Goal: Book appointment/travel/reservation

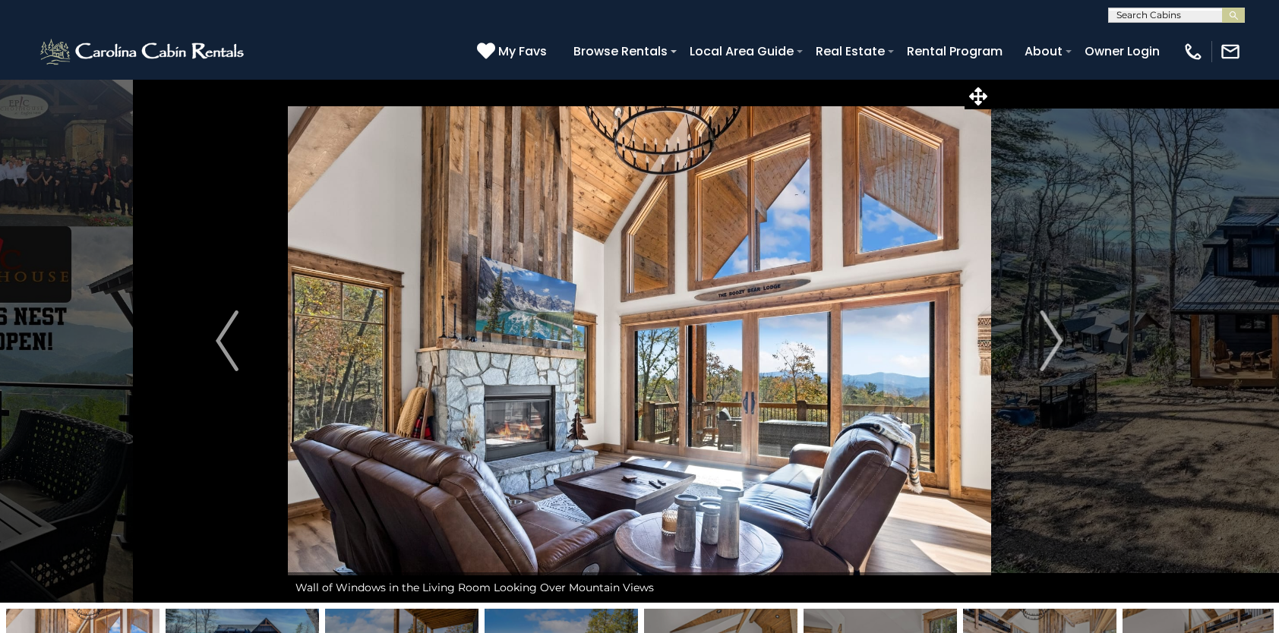
select select "*"
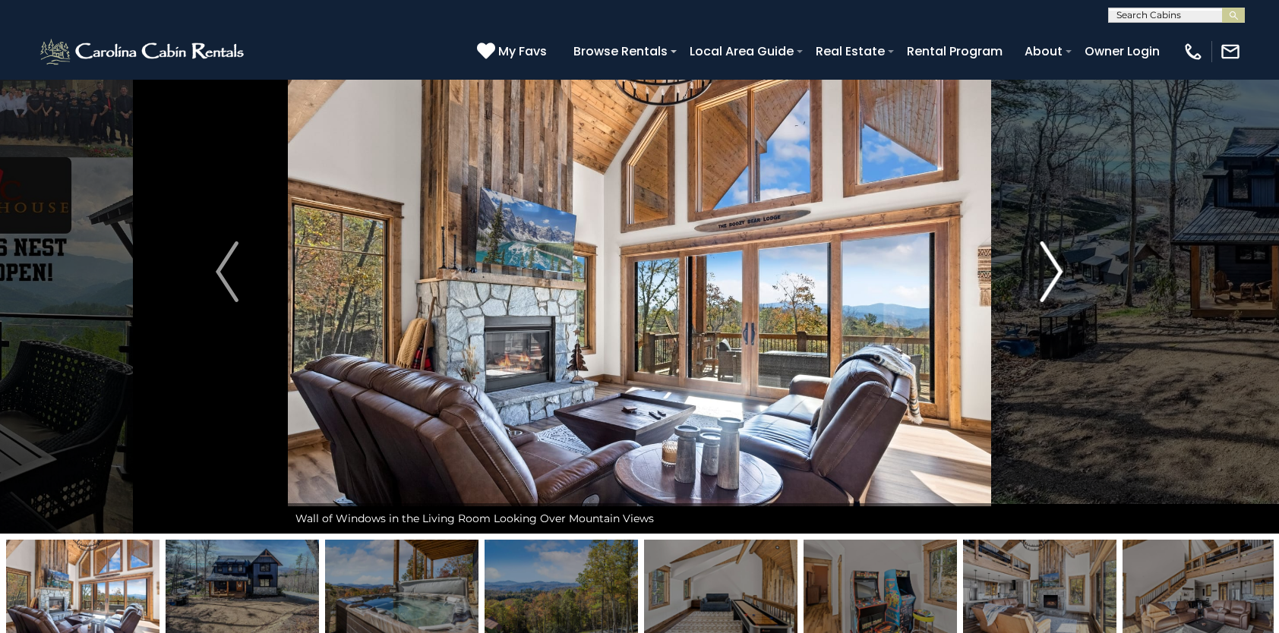
click at [1052, 276] on img "Next" at bounding box center [1051, 271] width 23 height 61
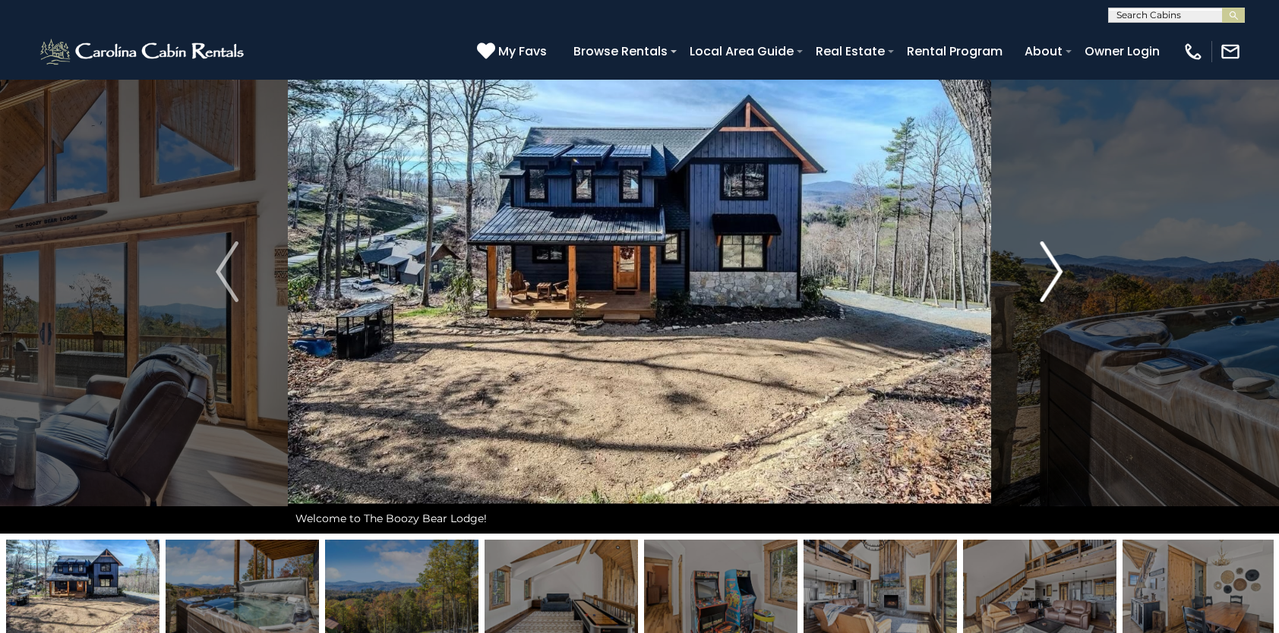
click at [1050, 275] on img "Next" at bounding box center [1051, 271] width 23 height 61
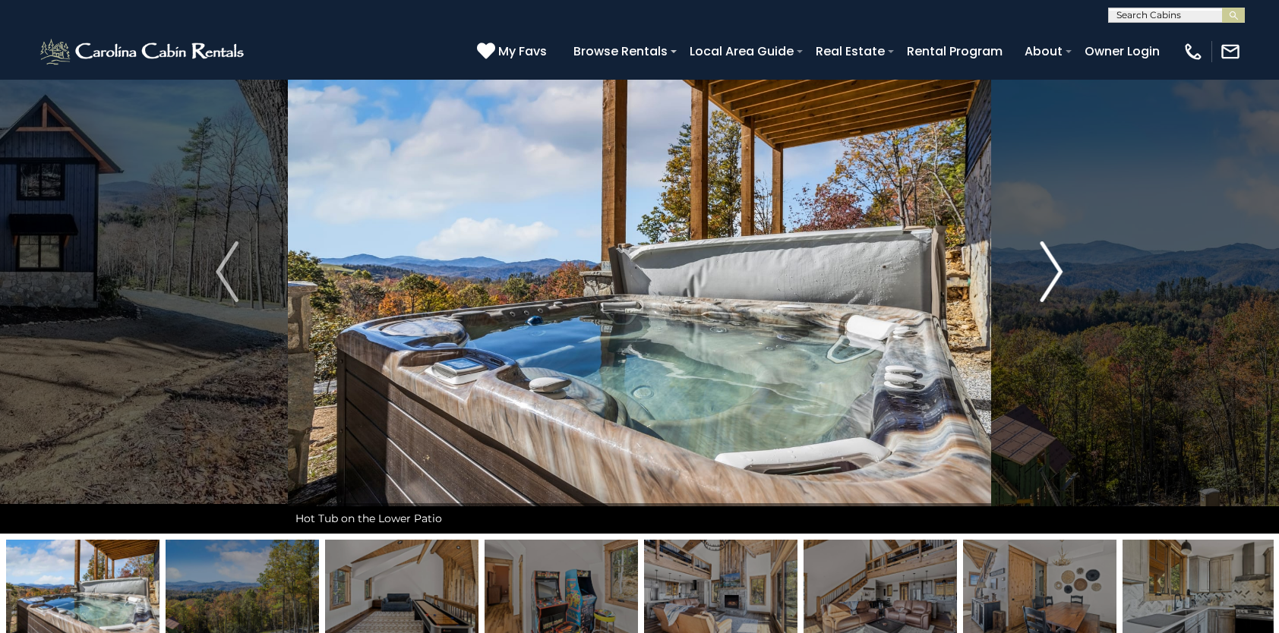
click at [1046, 275] on img "Next" at bounding box center [1051, 271] width 23 height 61
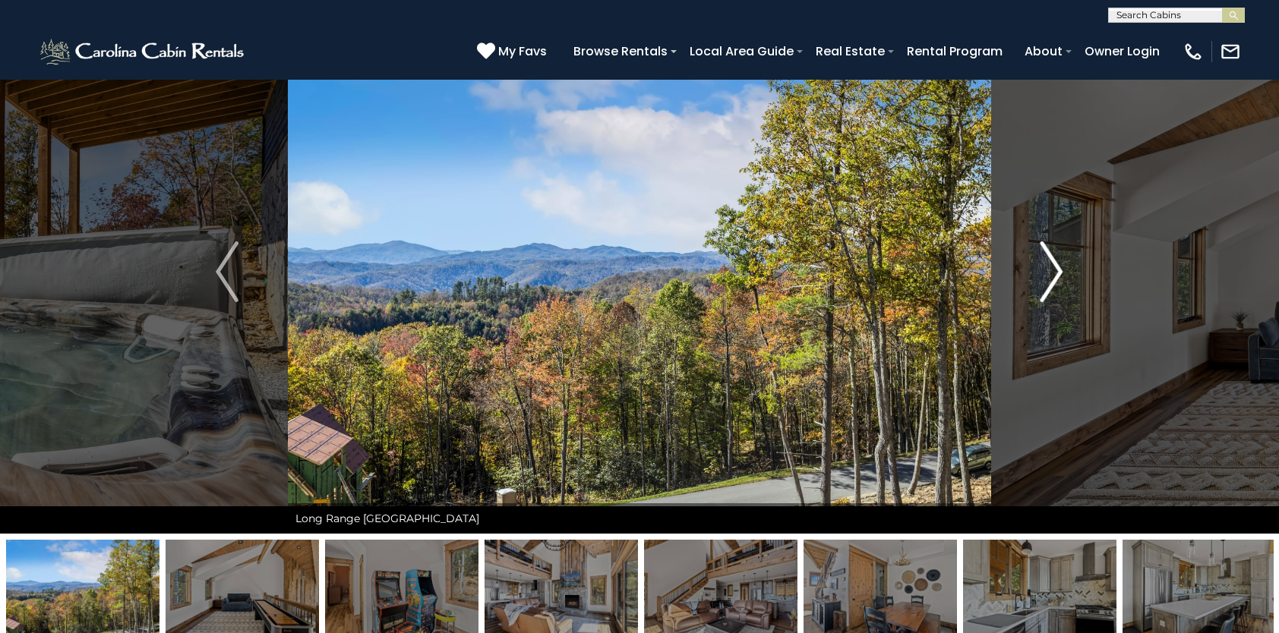
click at [1046, 275] on img "Next" at bounding box center [1051, 271] width 23 height 61
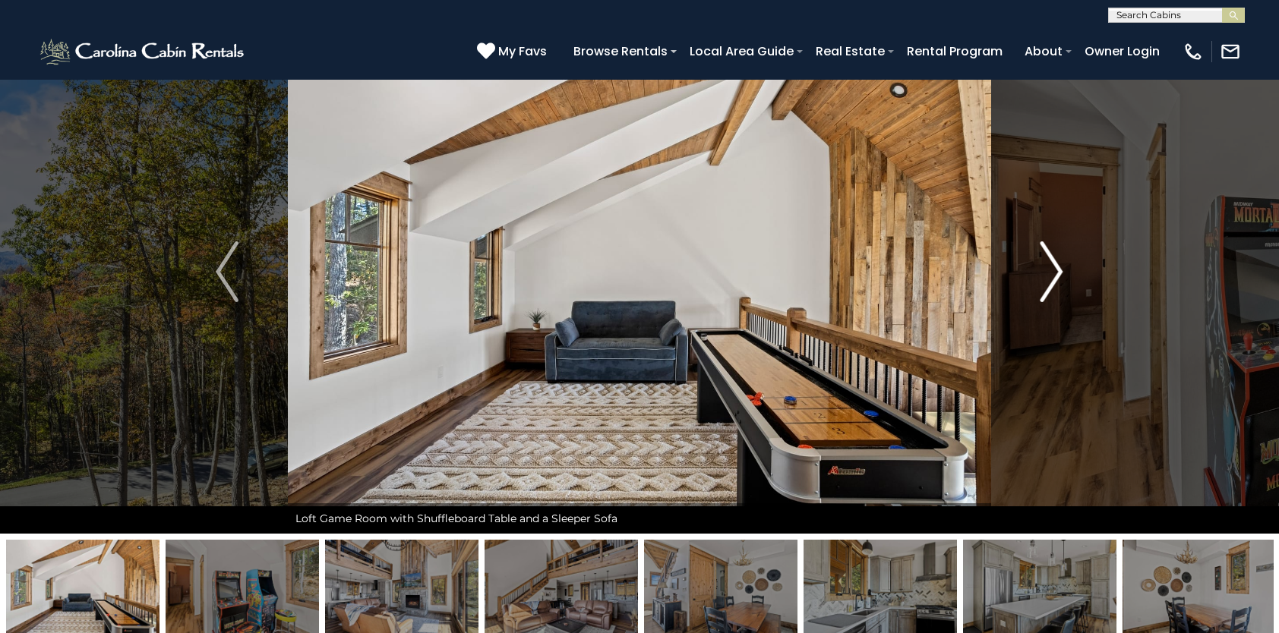
click at [1046, 275] on img "Next" at bounding box center [1051, 271] width 23 height 61
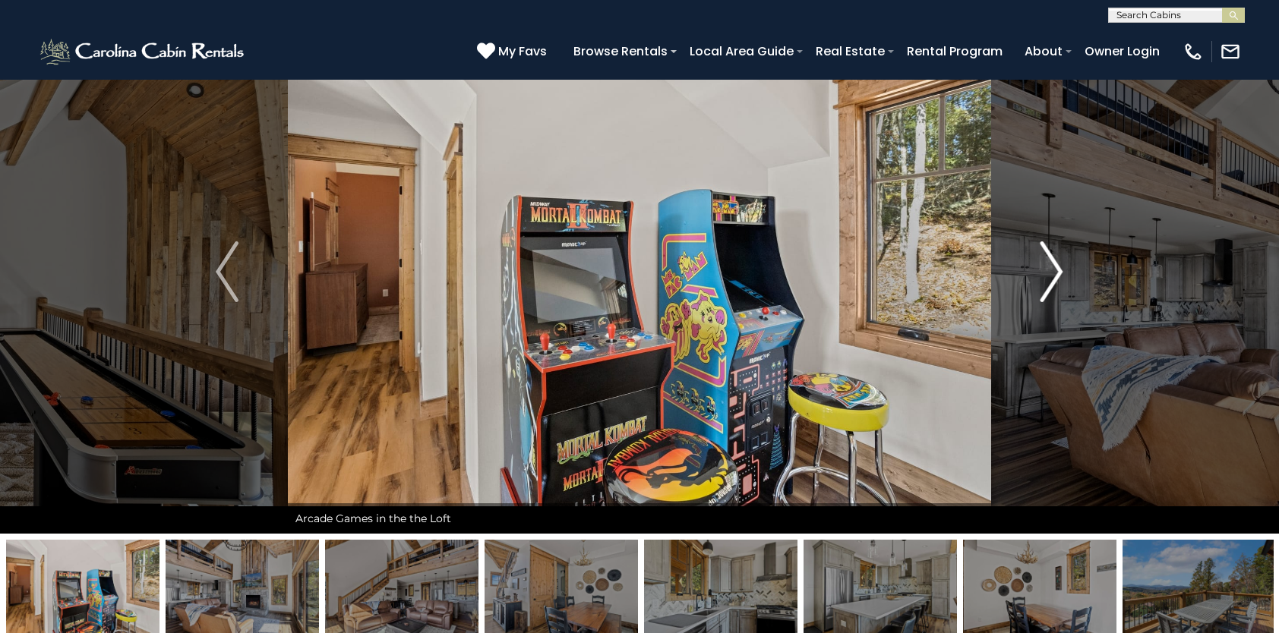
click at [1046, 275] on img "Next" at bounding box center [1051, 271] width 23 height 61
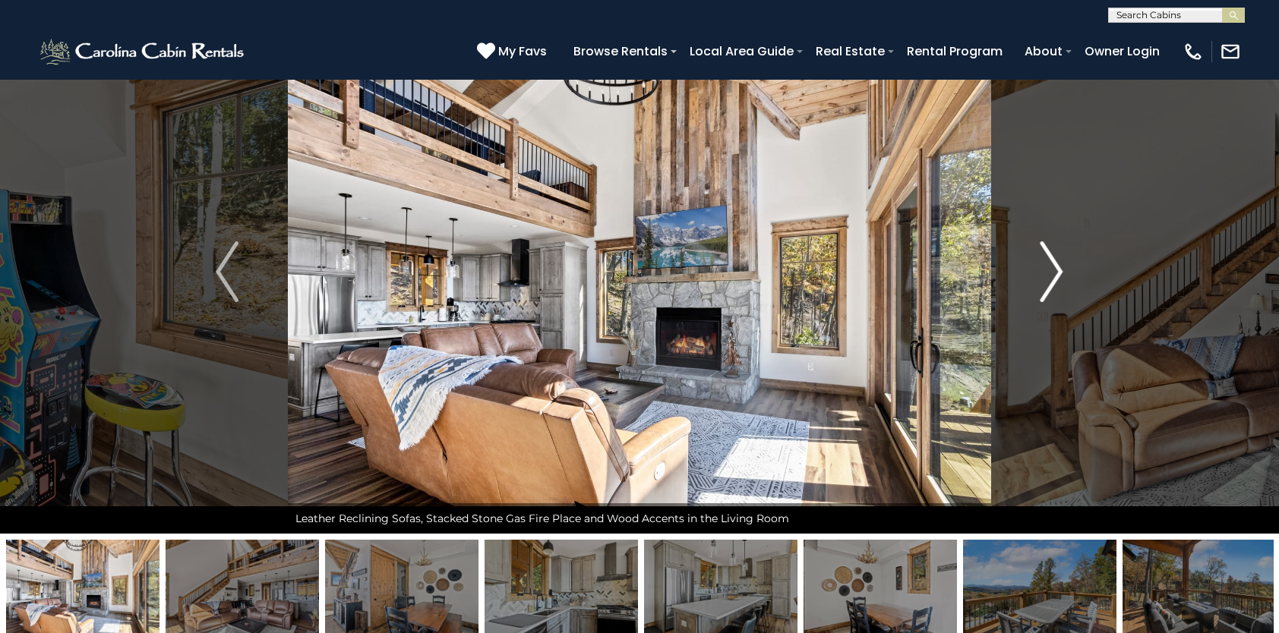
click at [1046, 275] on img "Next" at bounding box center [1051, 271] width 23 height 61
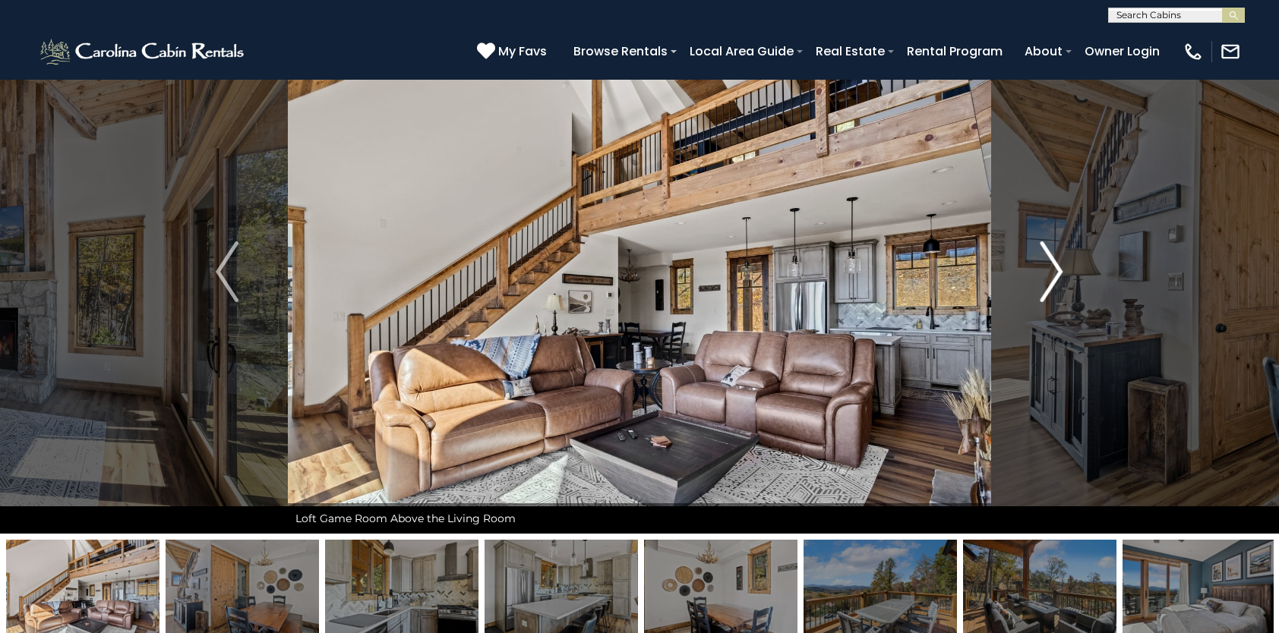
click at [1044, 273] on img "Next" at bounding box center [1051, 271] width 23 height 61
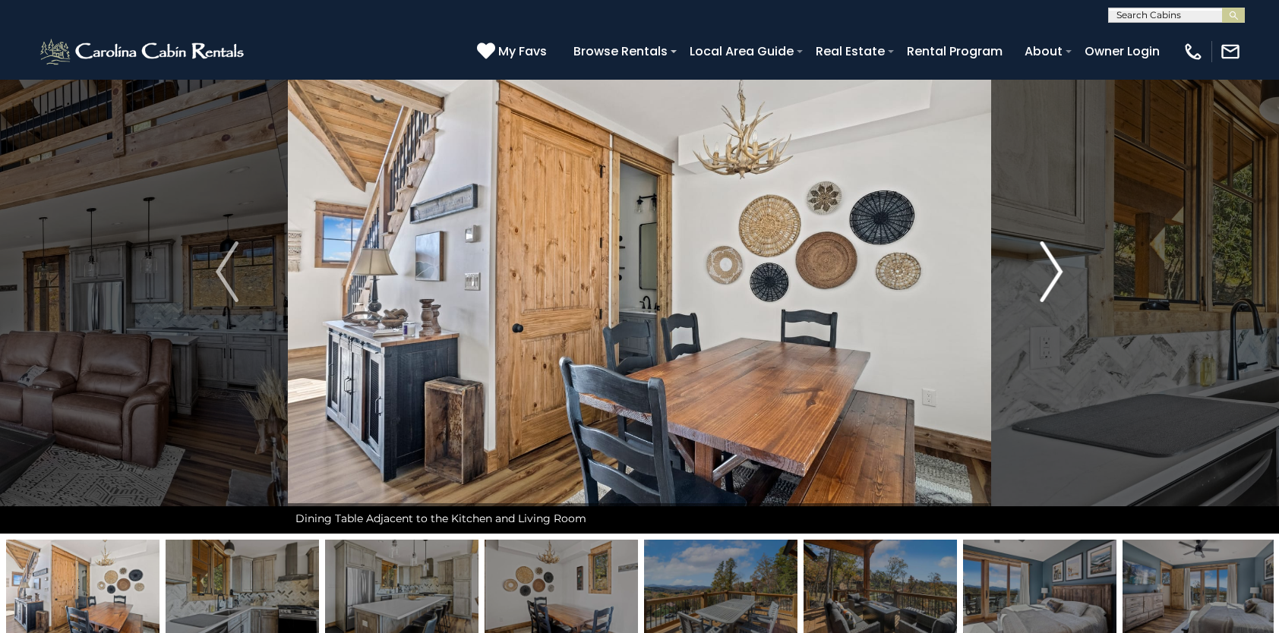
click at [1044, 273] on img "Next" at bounding box center [1051, 271] width 23 height 61
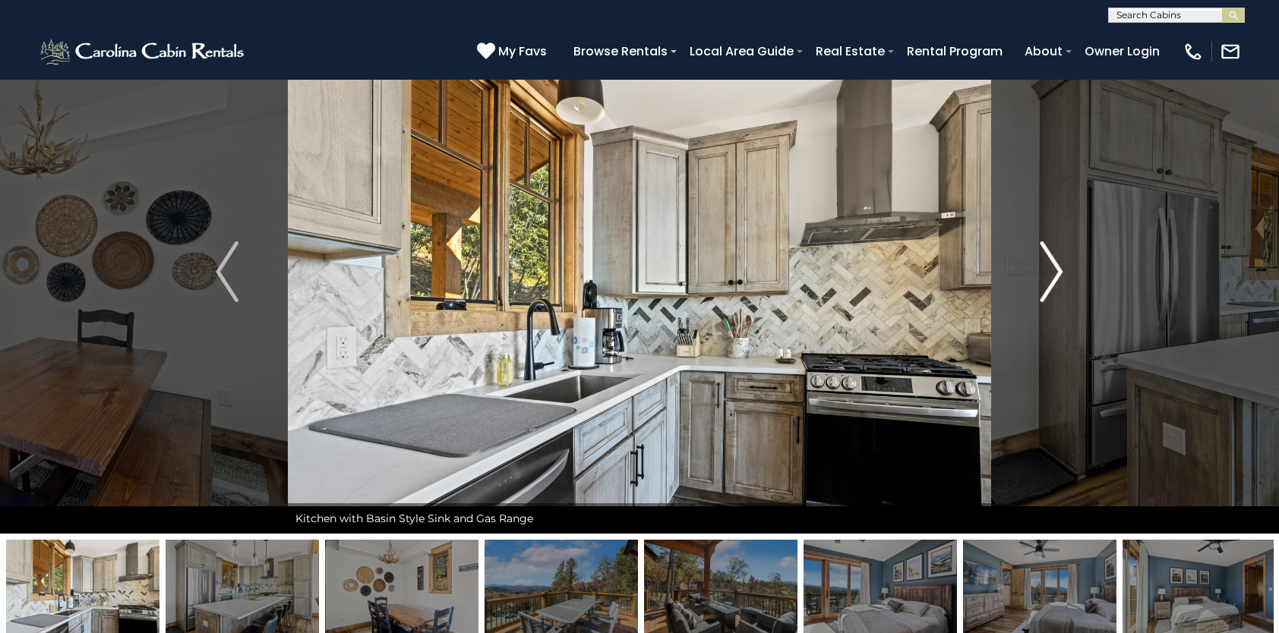
click at [1044, 273] on img "Next" at bounding box center [1051, 271] width 23 height 61
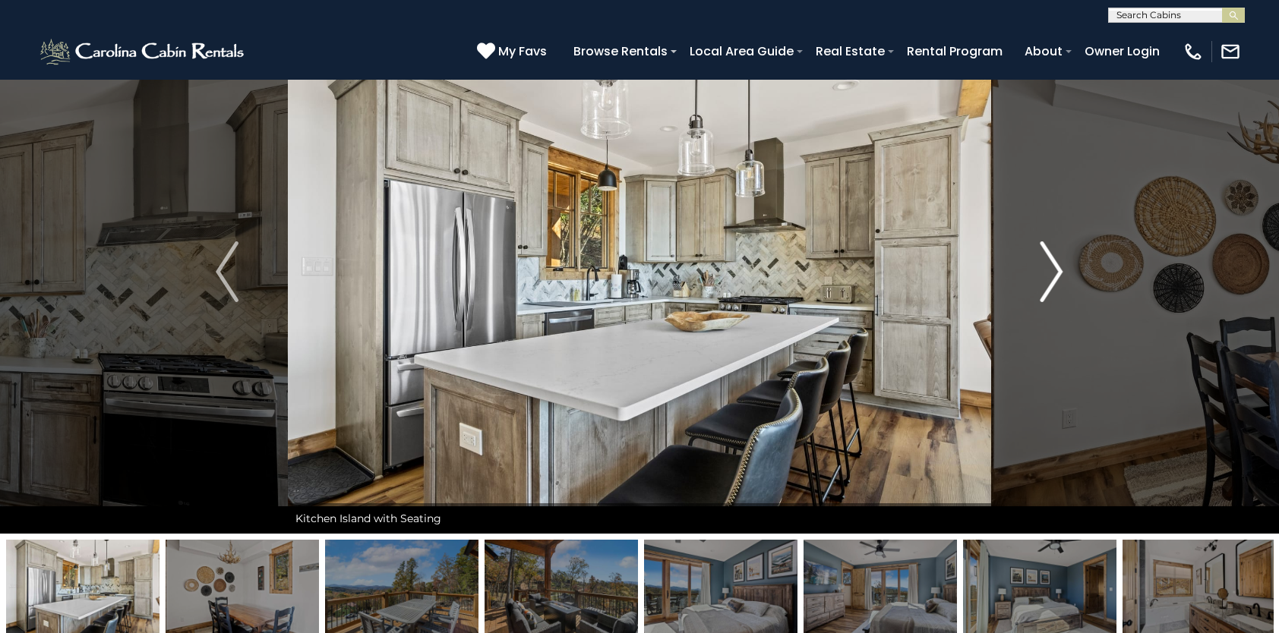
click at [1044, 273] on img "Next" at bounding box center [1051, 271] width 23 height 61
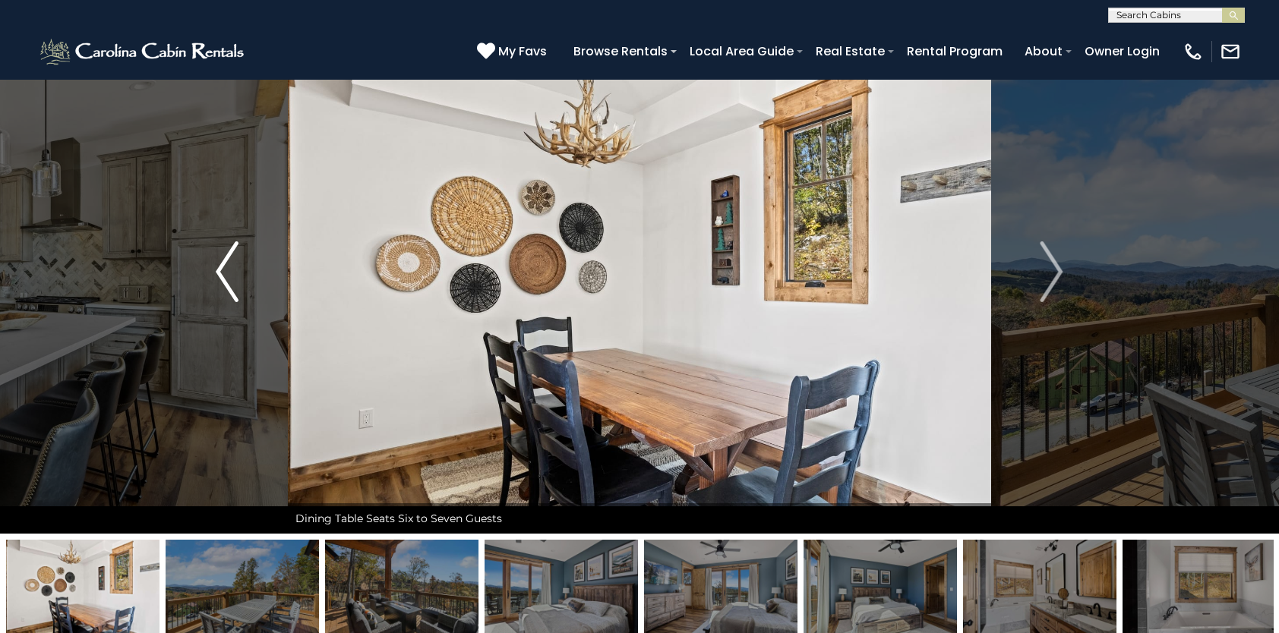
click at [220, 282] on img "Previous" at bounding box center [227, 271] width 23 height 61
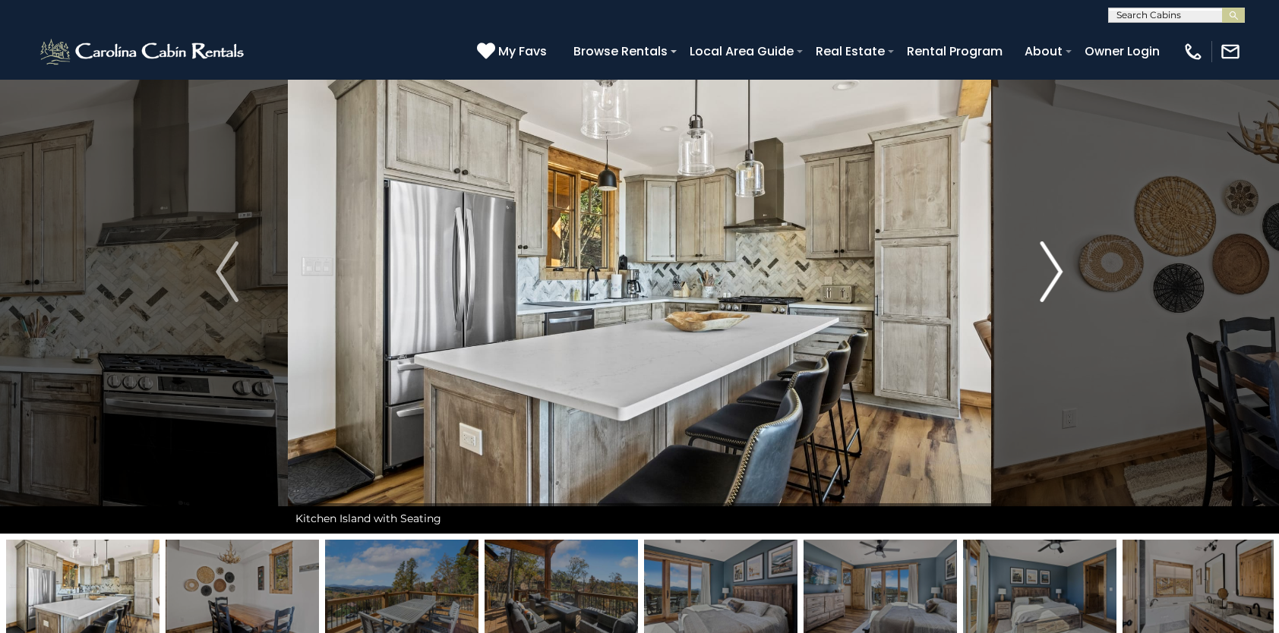
click at [1046, 272] on img "Next" at bounding box center [1051, 271] width 23 height 61
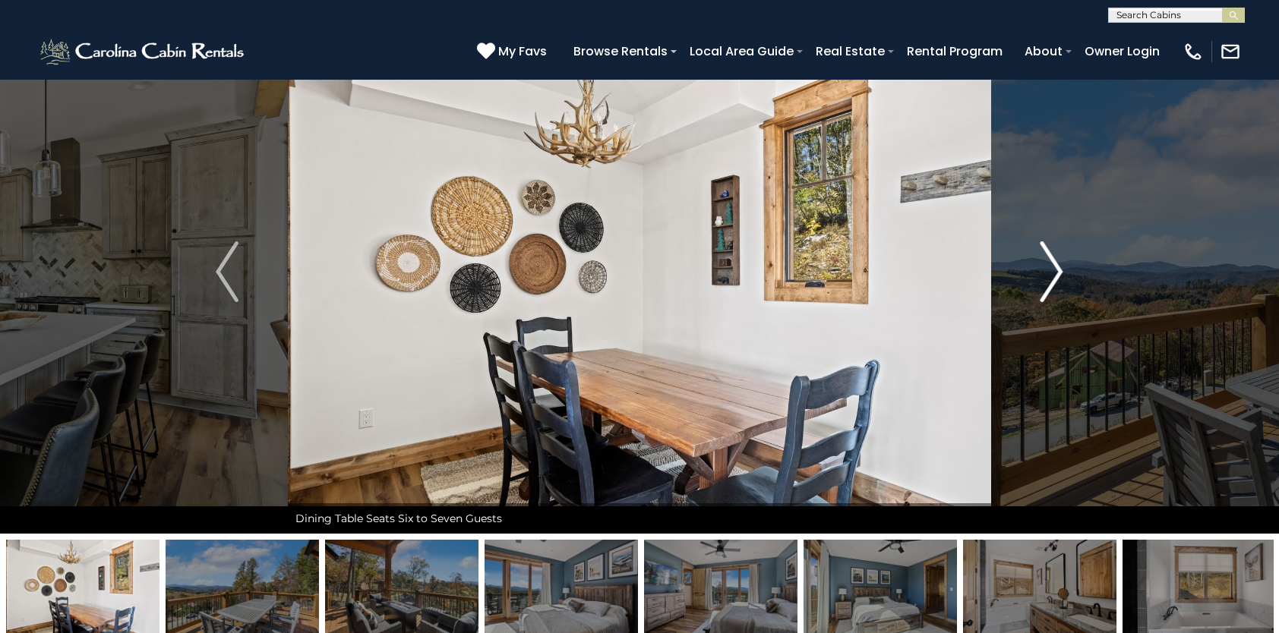
click at [1046, 272] on img "Next" at bounding box center [1051, 271] width 23 height 61
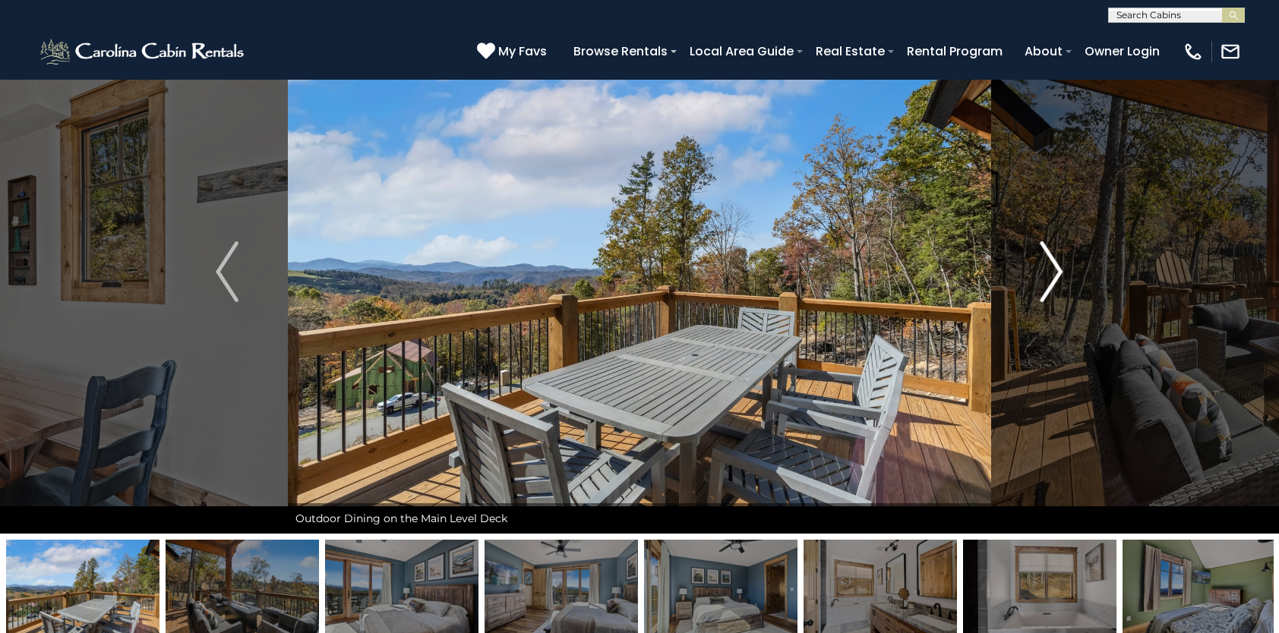
click at [1044, 271] on img "Next" at bounding box center [1051, 271] width 23 height 61
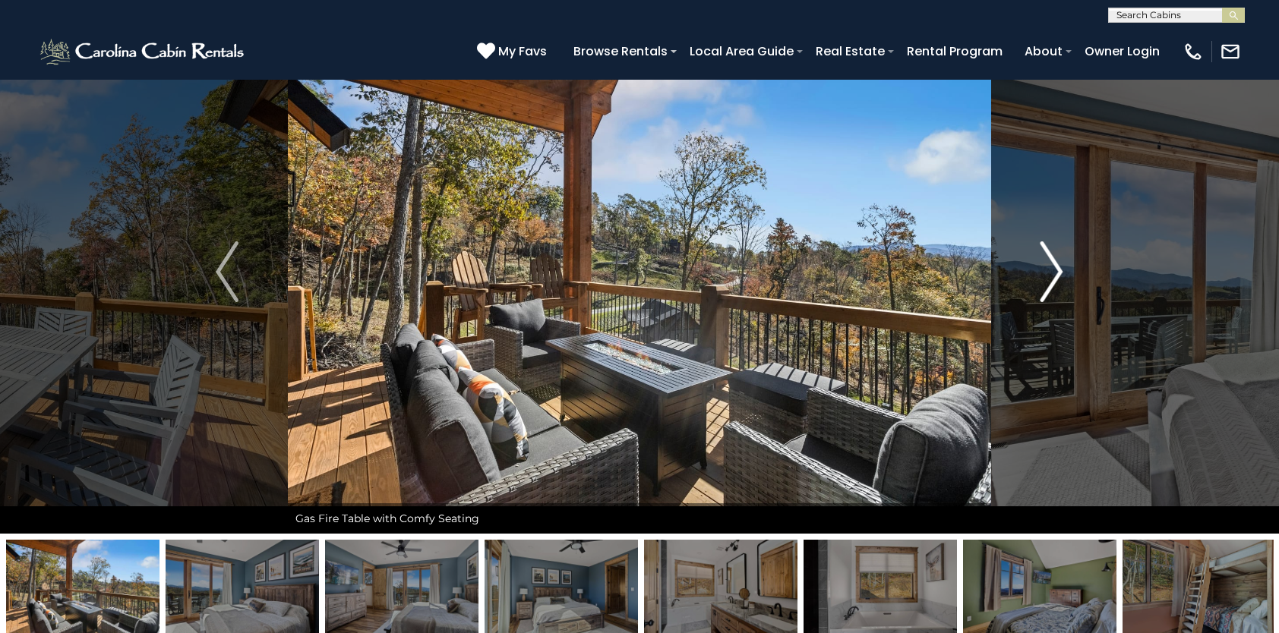
click at [1043, 271] on img "Next" at bounding box center [1051, 271] width 23 height 61
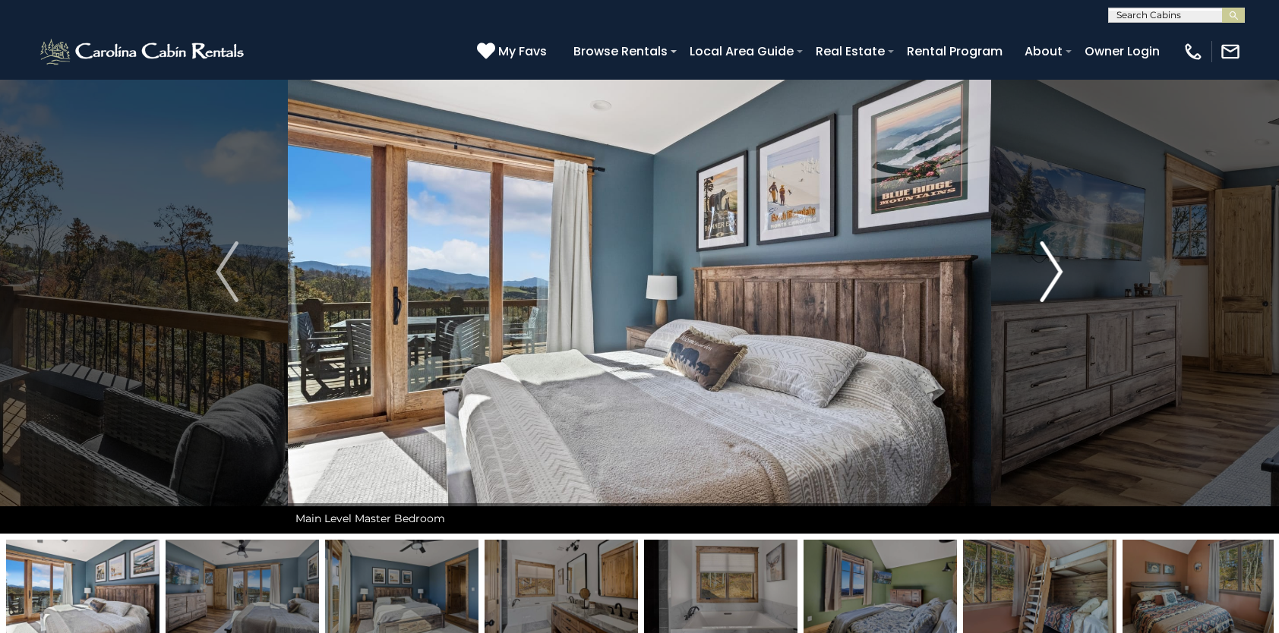
click at [1043, 271] on img "Next" at bounding box center [1051, 271] width 23 height 61
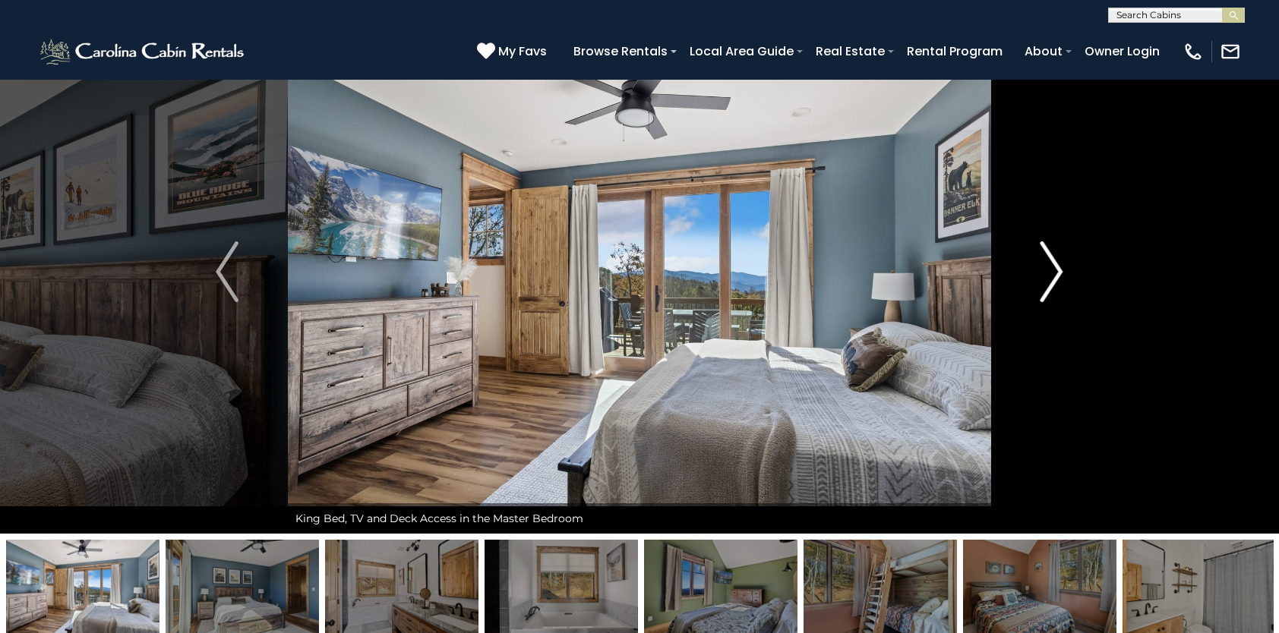
click at [1041, 271] on img "Next" at bounding box center [1051, 271] width 23 height 61
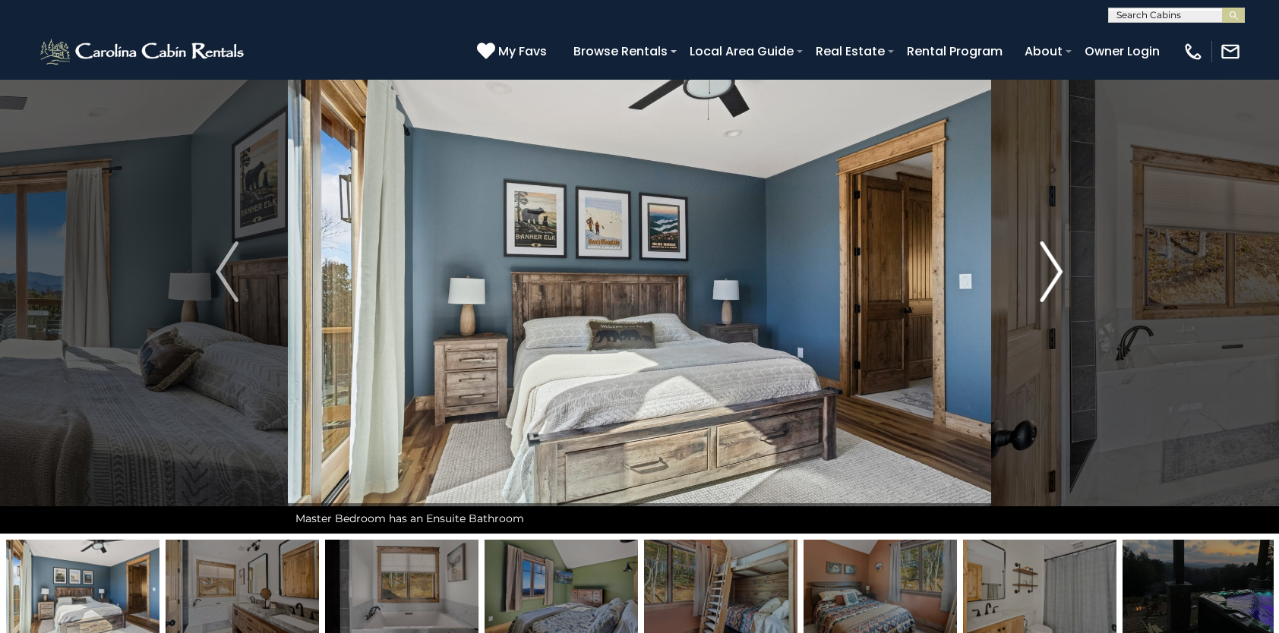
click at [1040, 271] on img "Next" at bounding box center [1051, 271] width 23 height 61
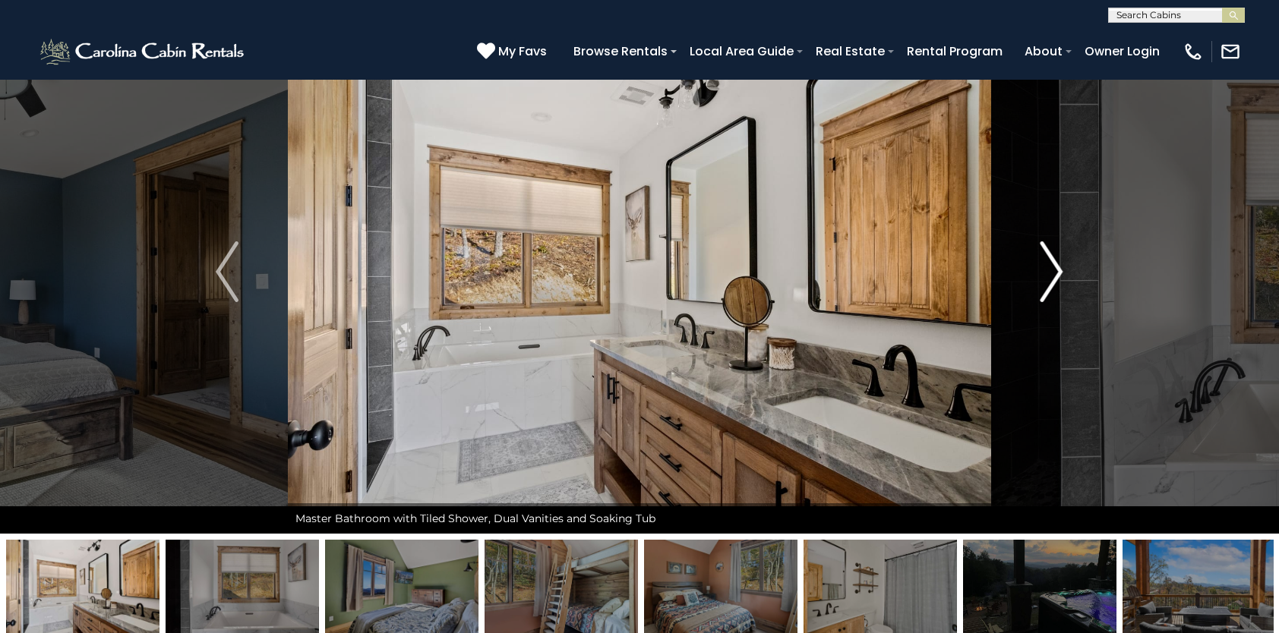
click at [1040, 271] on img "Next" at bounding box center [1051, 271] width 23 height 61
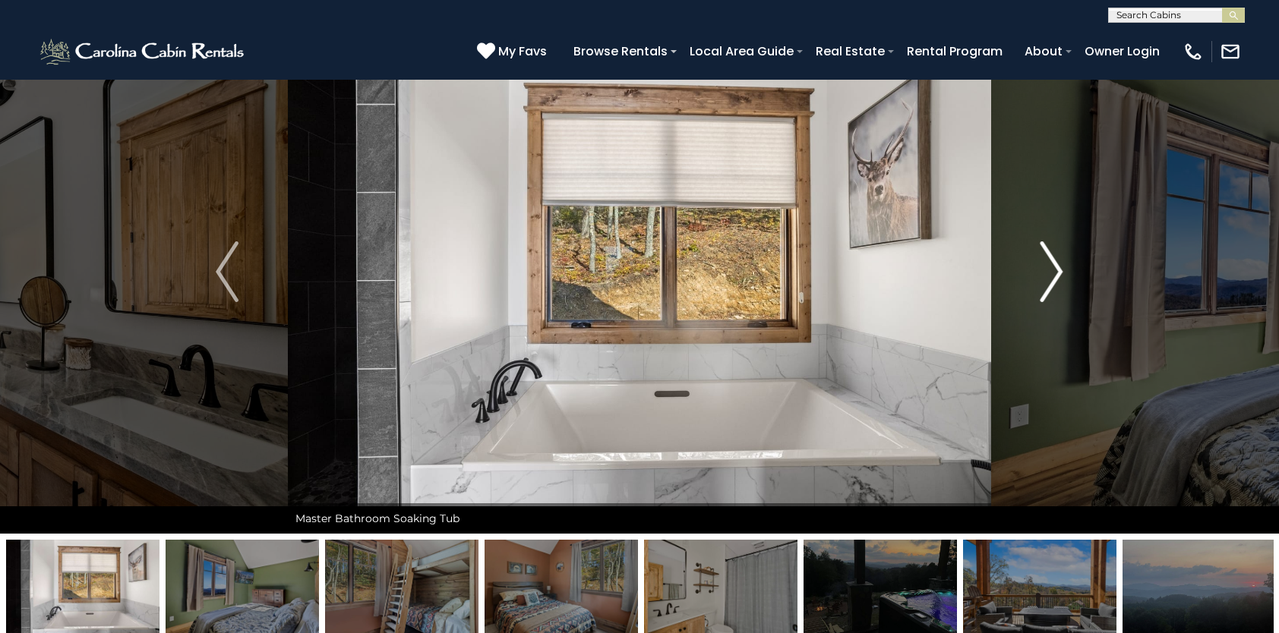
click at [1040, 271] on img "Next" at bounding box center [1051, 271] width 23 height 61
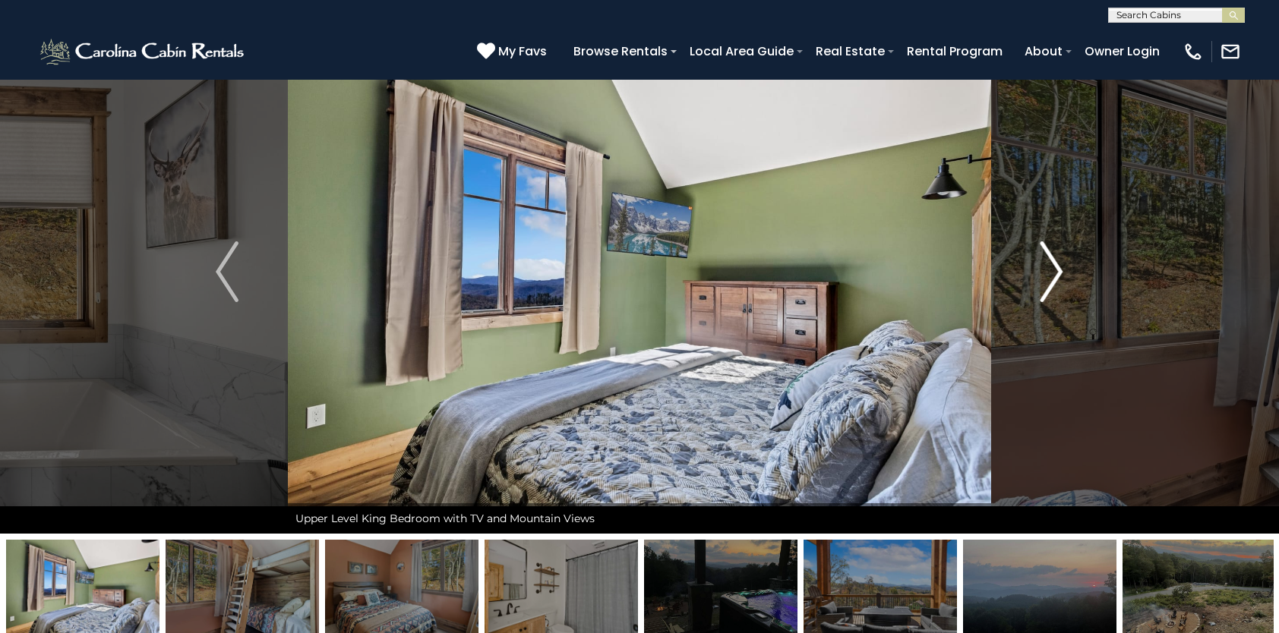
click at [1040, 271] on img "Next" at bounding box center [1051, 271] width 23 height 61
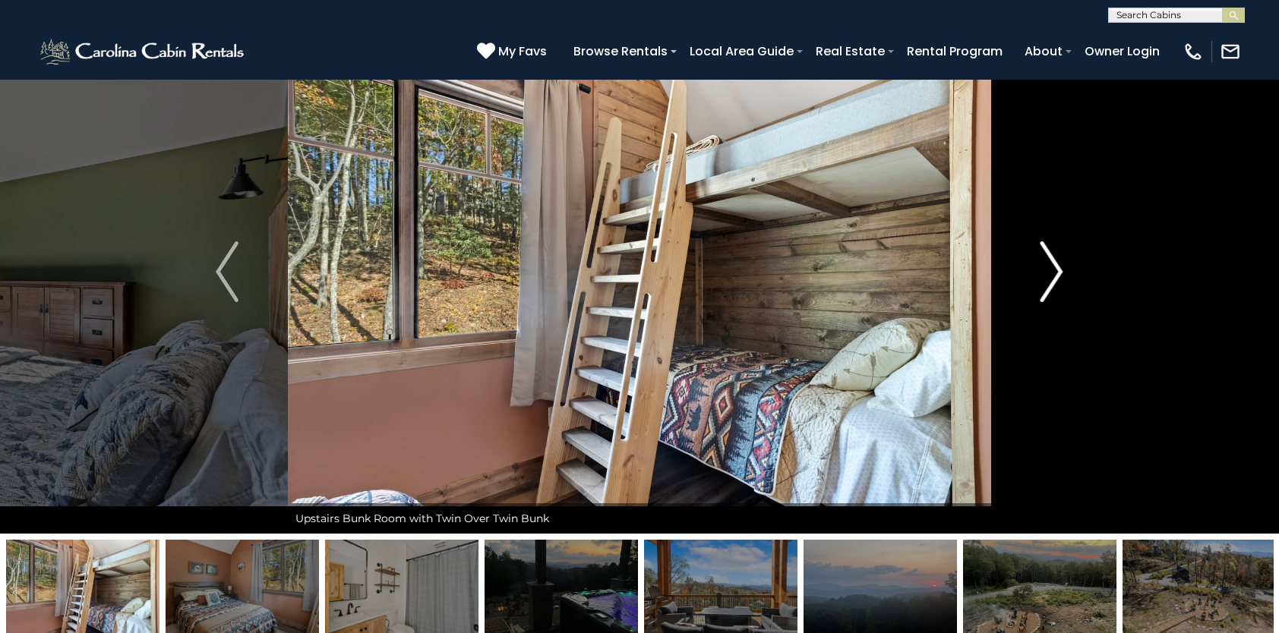
click at [1040, 271] on img "Next" at bounding box center [1051, 271] width 23 height 61
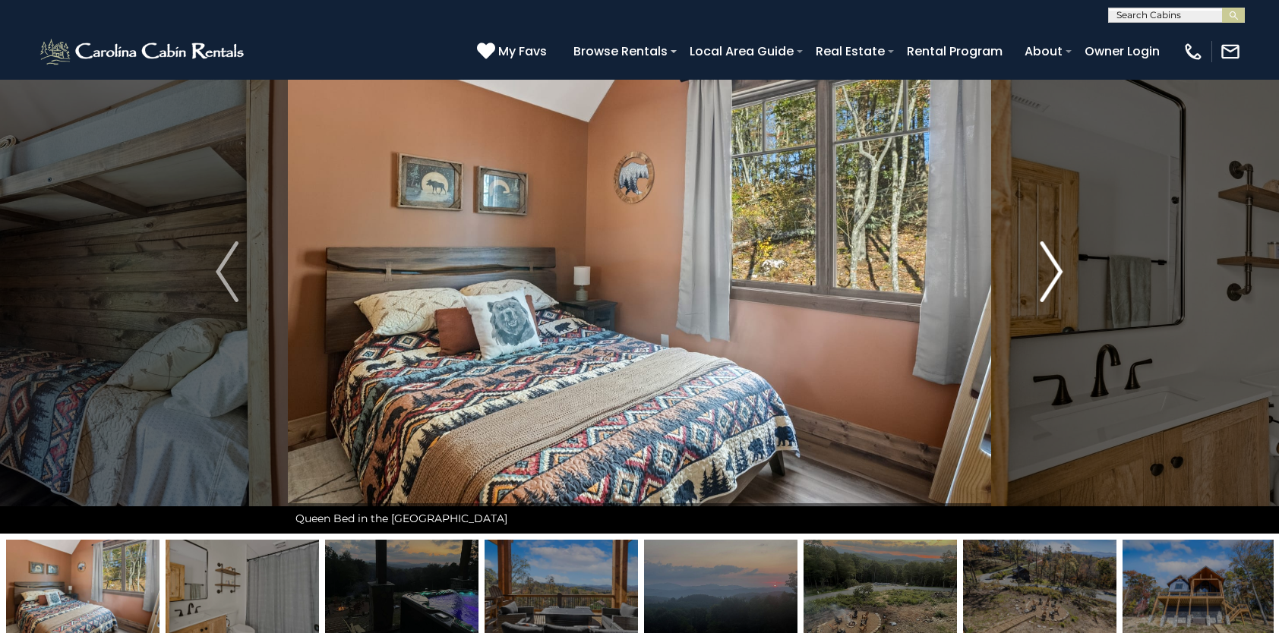
click at [1040, 271] on img "Next" at bounding box center [1051, 271] width 23 height 61
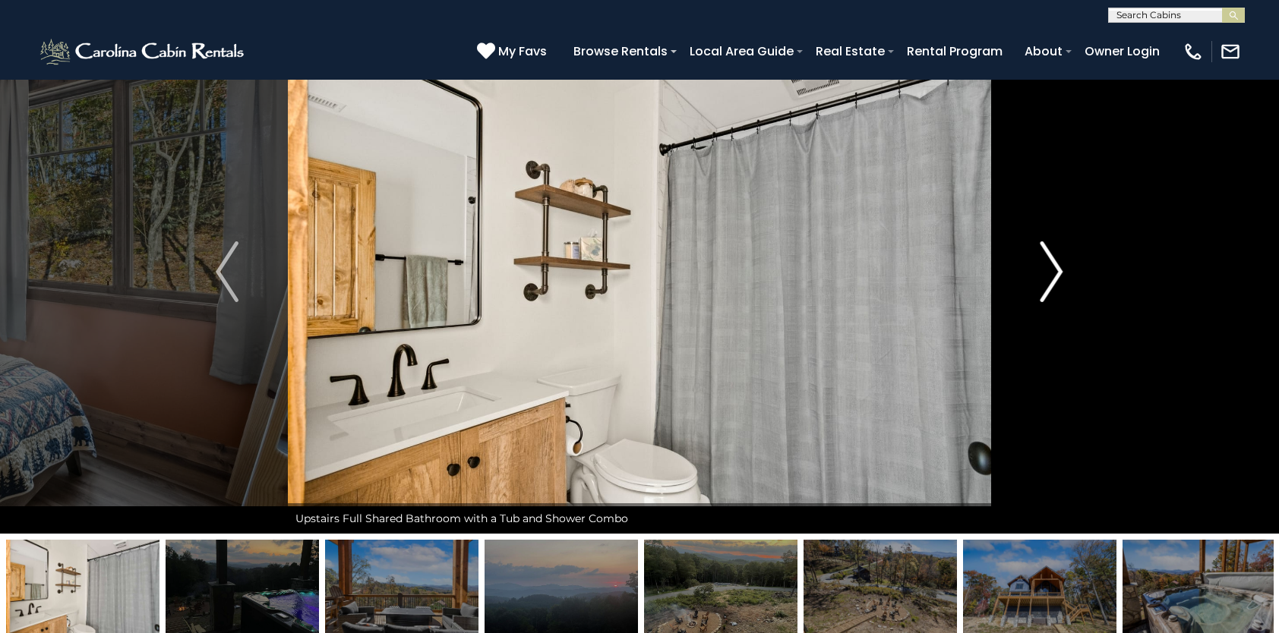
click at [1040, 271] on img "Next" at bounding box center [1051, 271] width 23 height 61
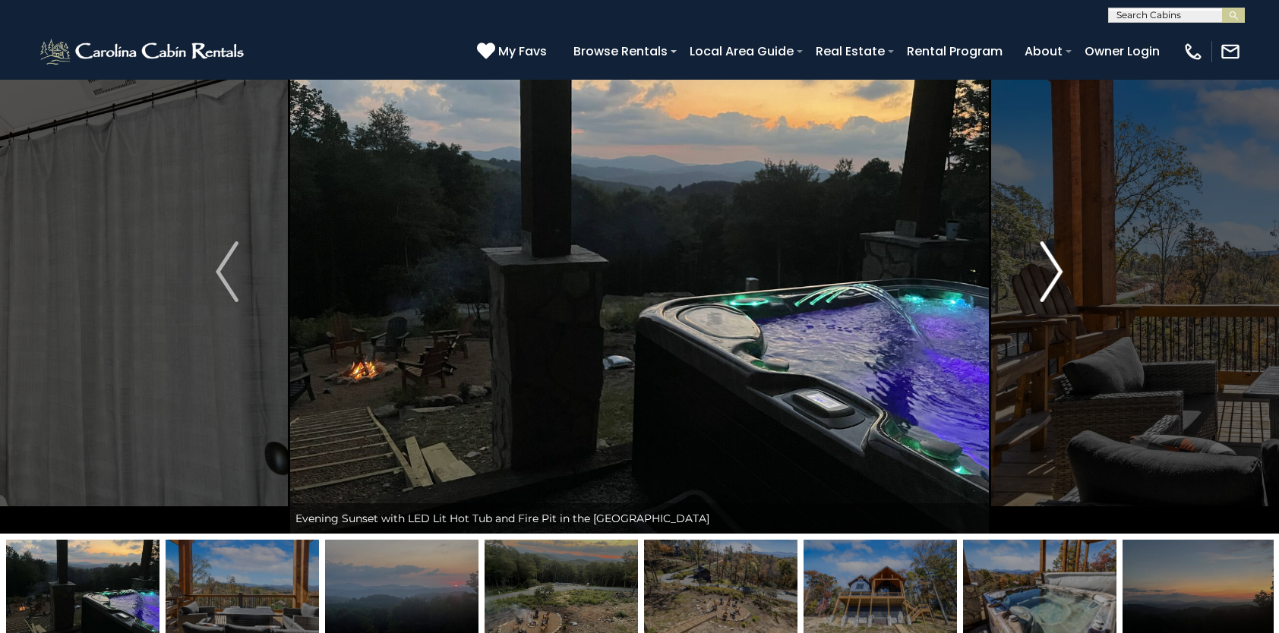
click at [1040, 271] on img "Next" at bounding box center [1051, 271] width 23 height 61
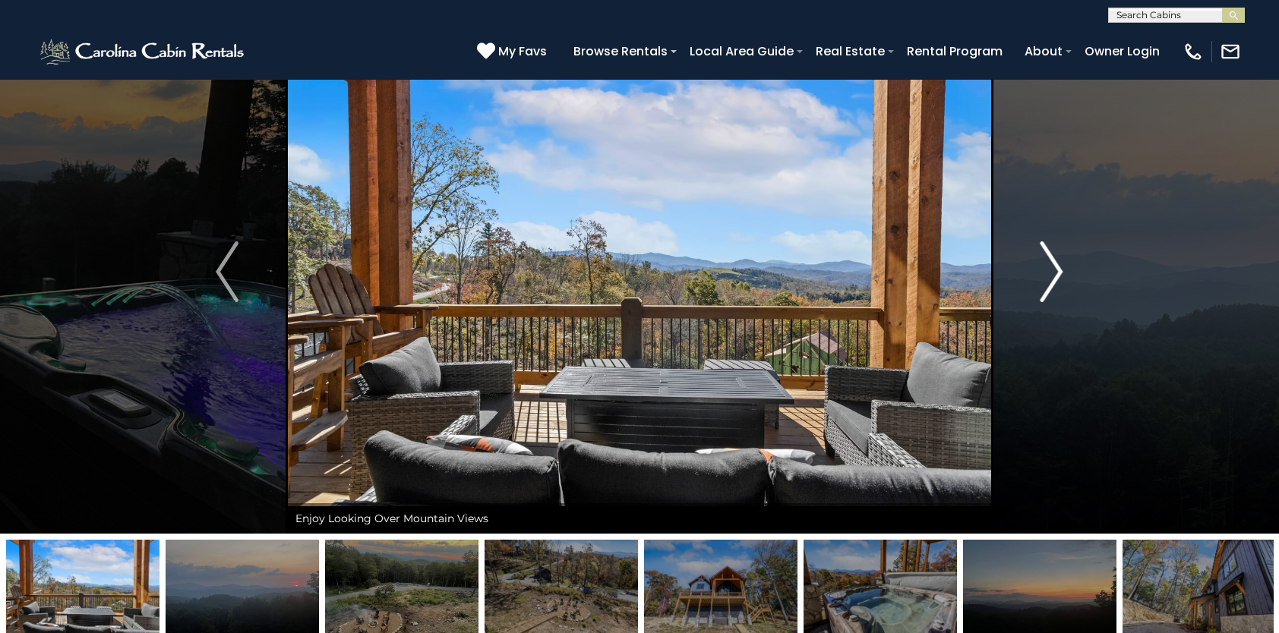
click at [1040, 271] on img "Next" at bounding box center [1051, 271] width 23 height 61
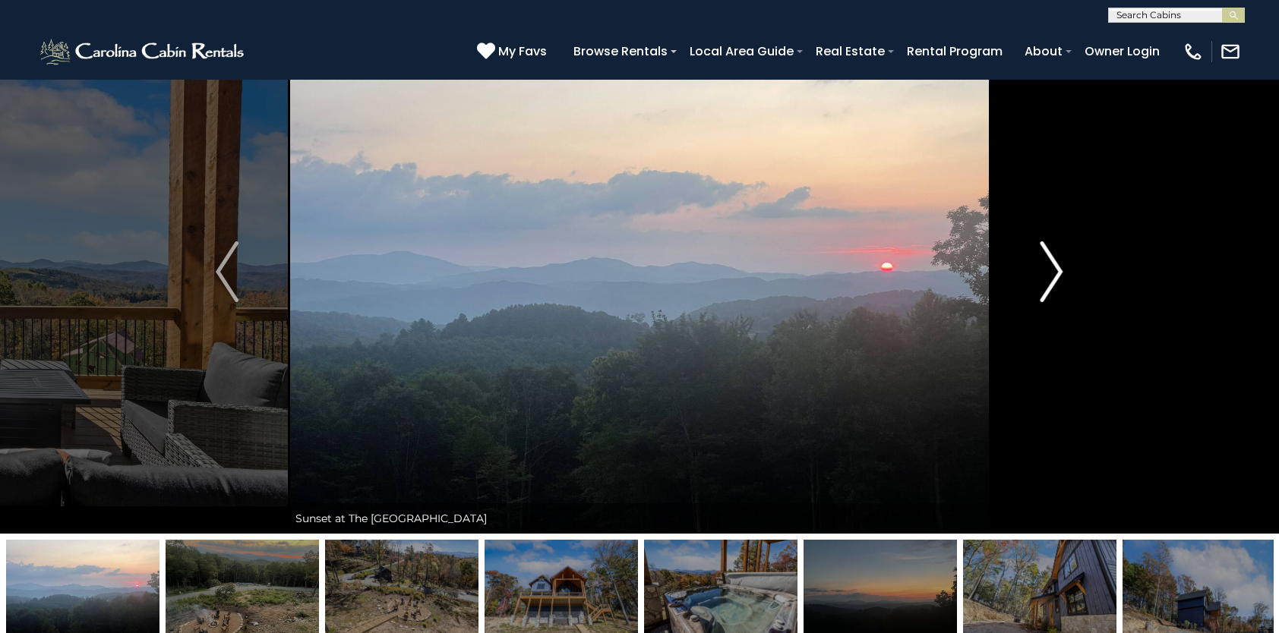
click at [1040, 271] on img "Next" at bounding box center [1051, 271] width 23 height 61
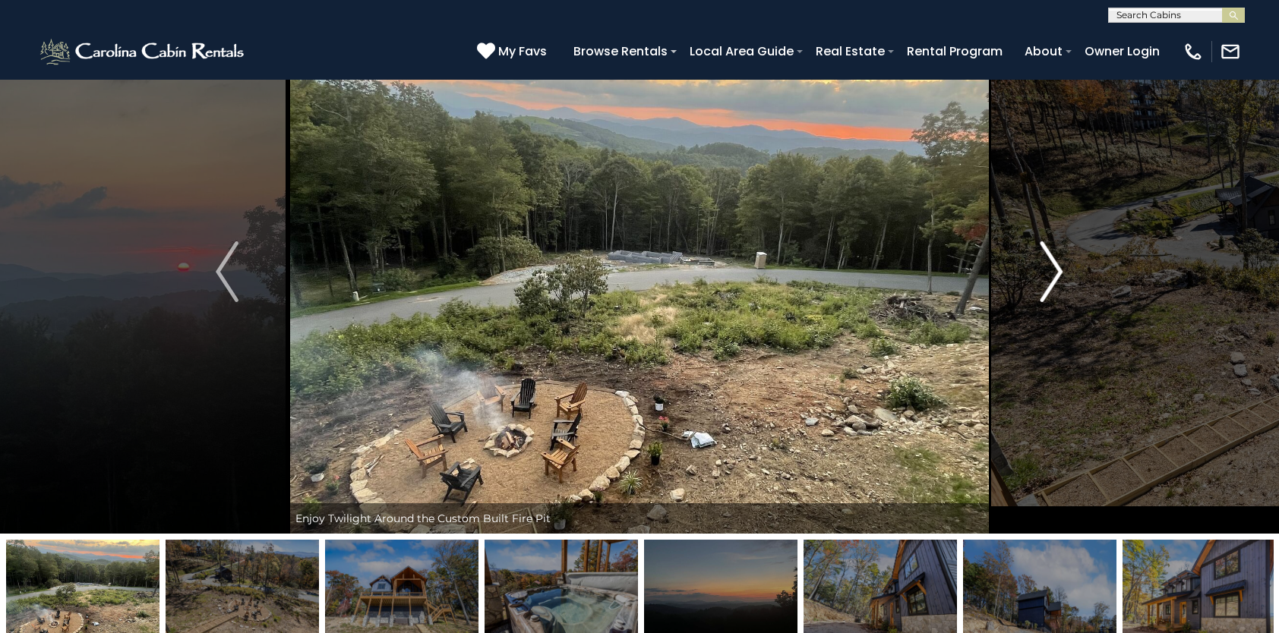
click at [1040, 271] on img "Next" at bounding box center [1051, 271] width 23 height 61
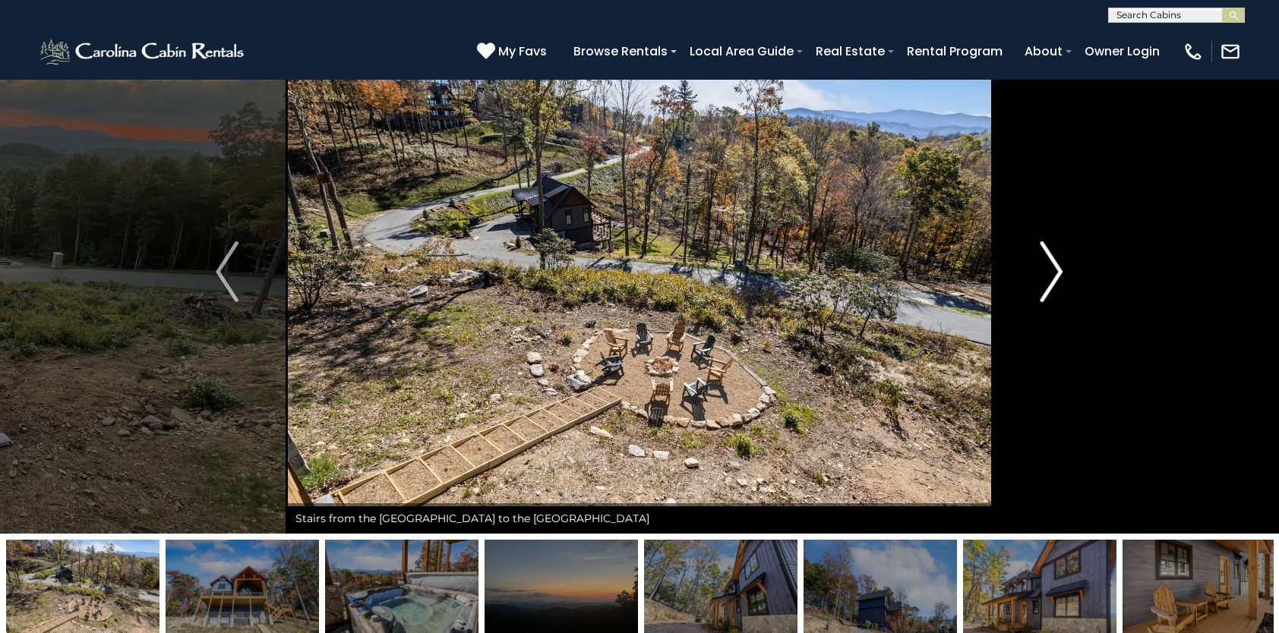
click at [1040, 270] on img "Next" at bounding box center [1051, 271] width 23 height 61
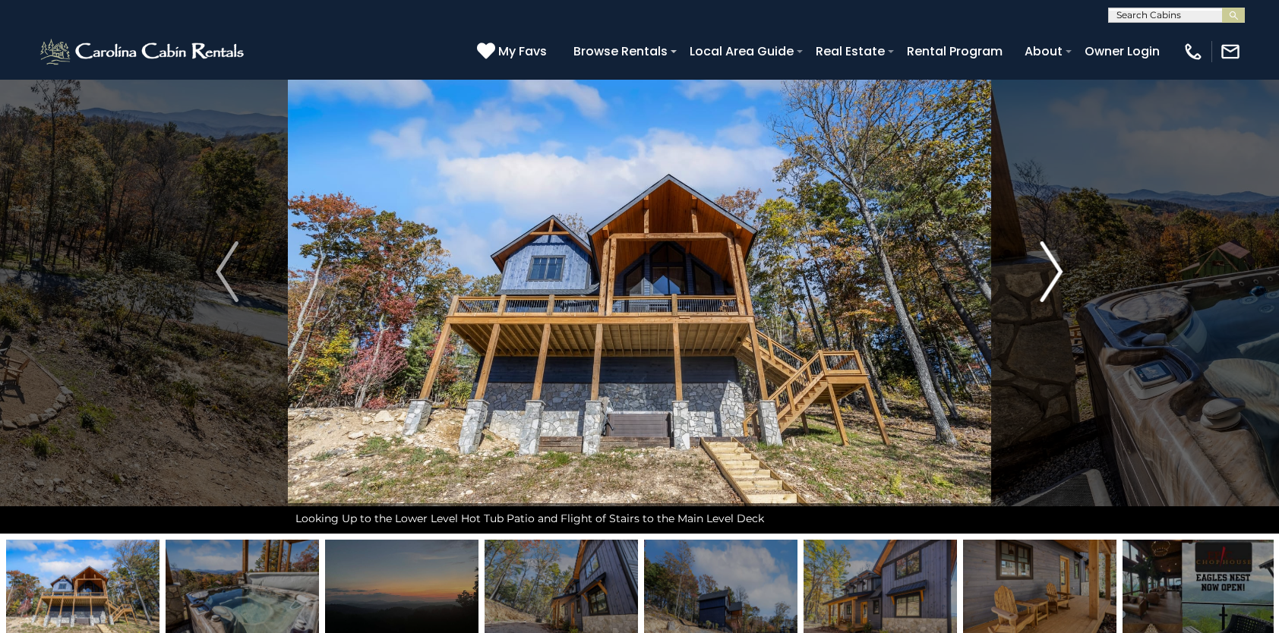
click at [1040, 270] on img "Next" at bounding box center [1051, 271] width 23 height 61
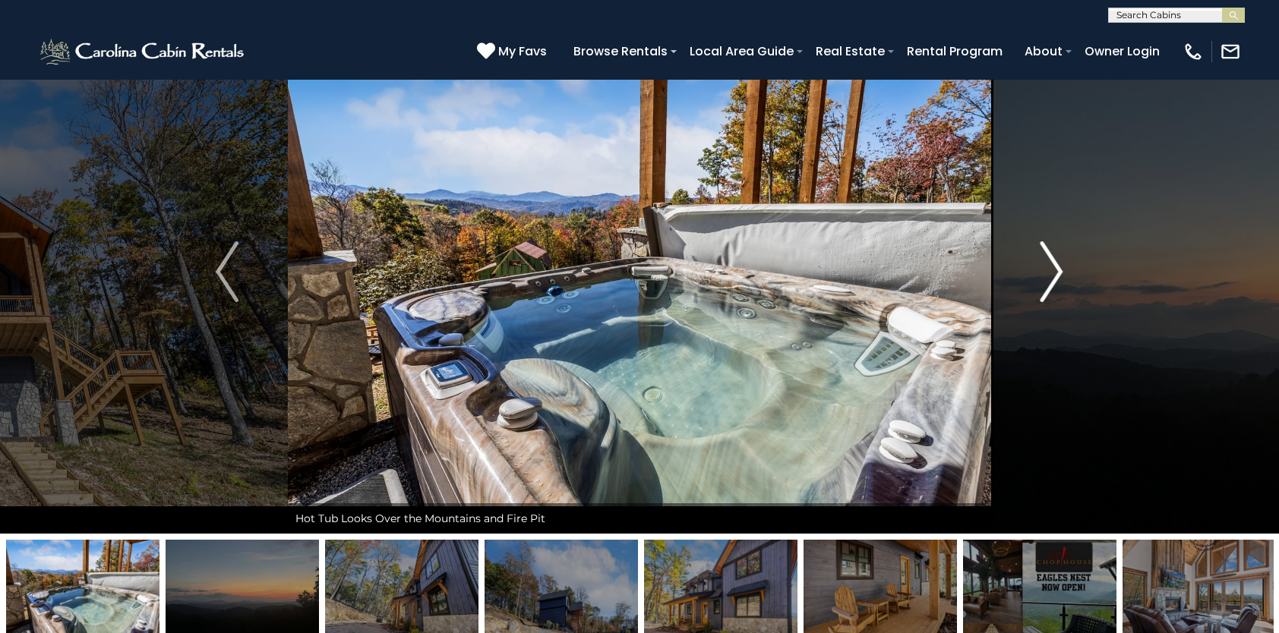
click at [1040, 270] on img "Next" at bounding box center [1051, 271] width 23 height 61
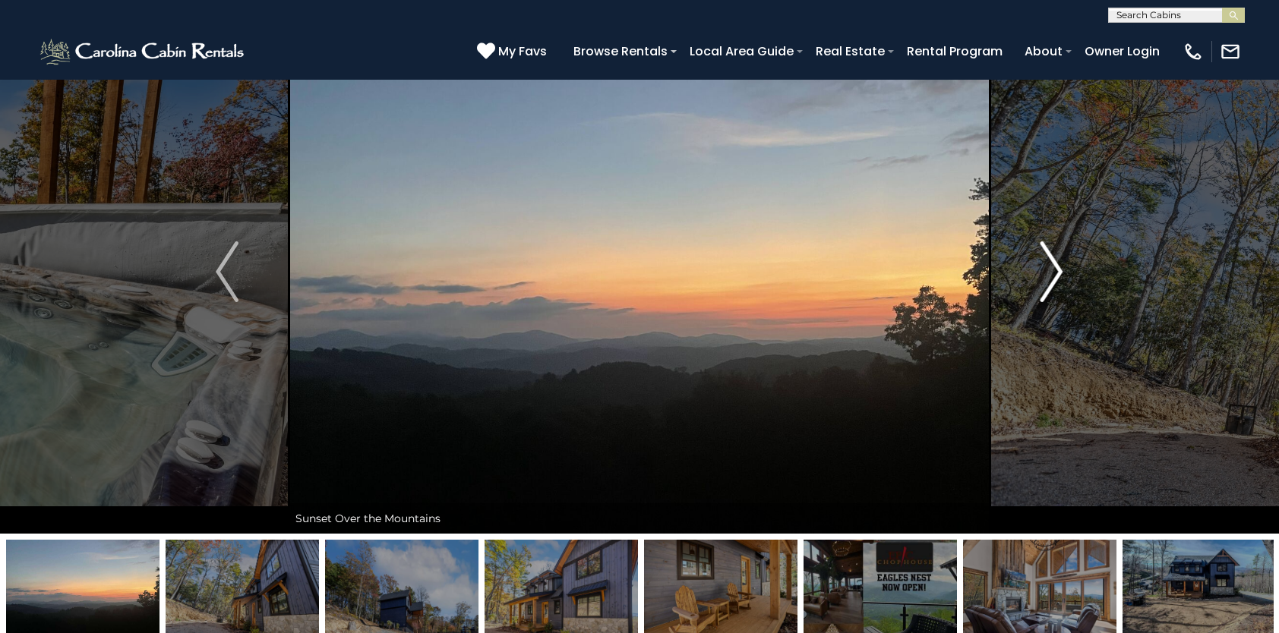
click at [1050, 269] on img "Next" at bounding box center [1051, 271] width 23 height 61
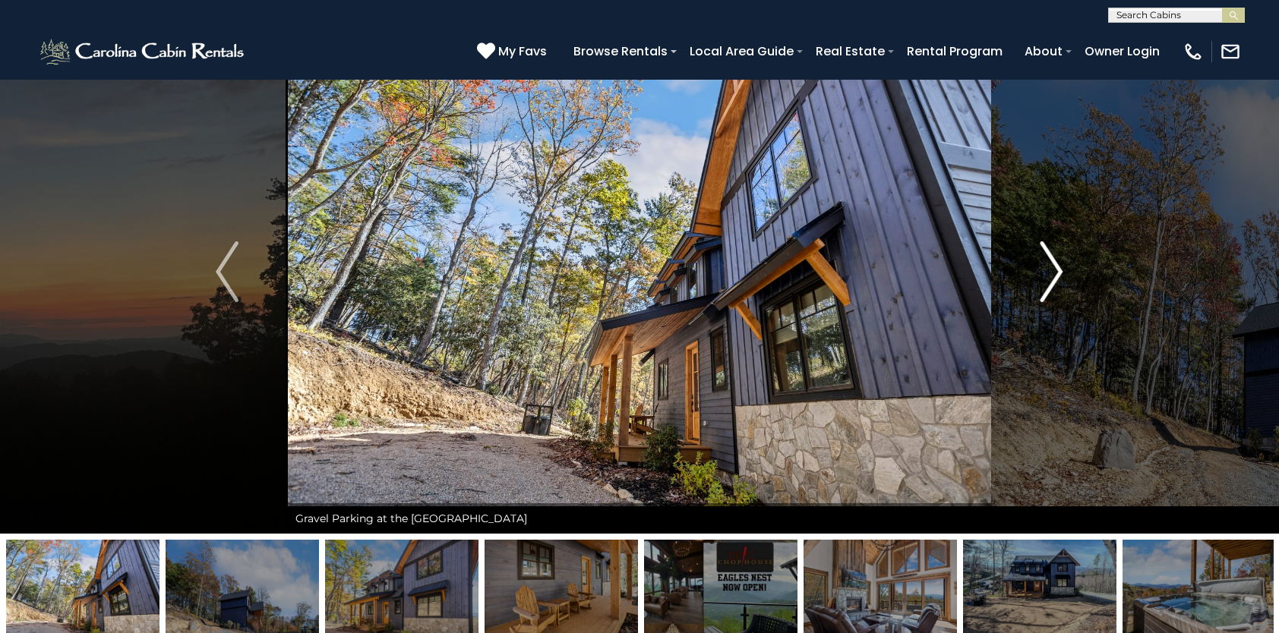
click at [1046, 269] on img "Next" at bounding box center [1051, 271] width 23 height 61
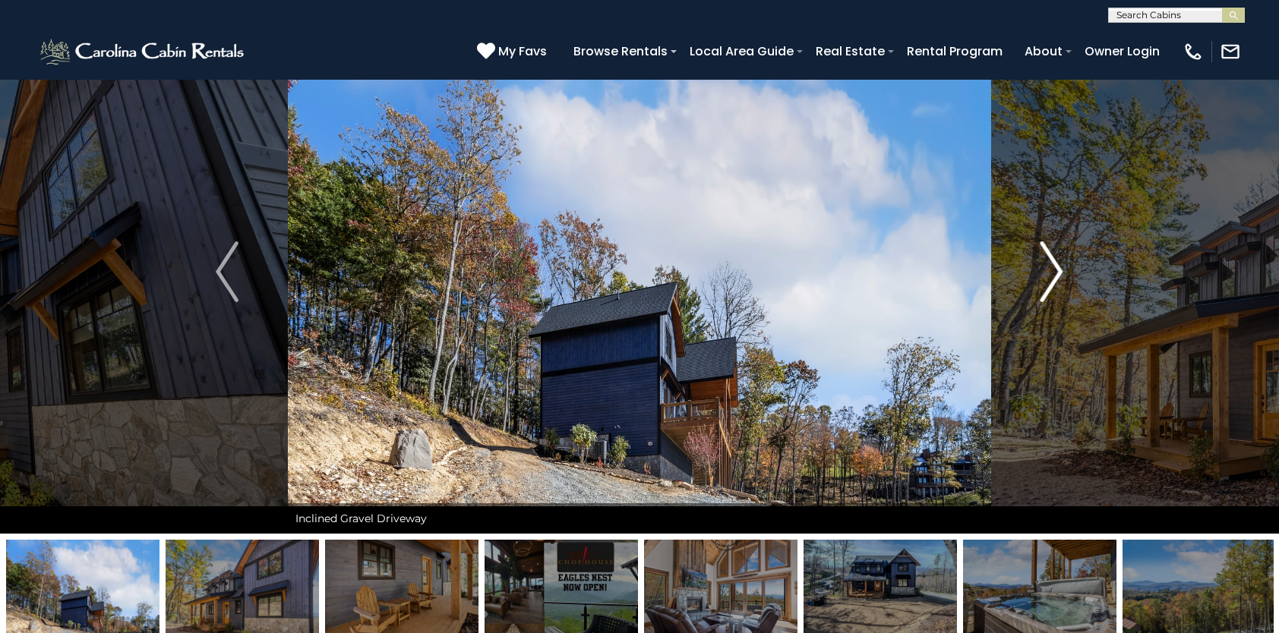
click at [1046, 269] on img "Next" at bounding box center [1051, 271] width 23 height 61
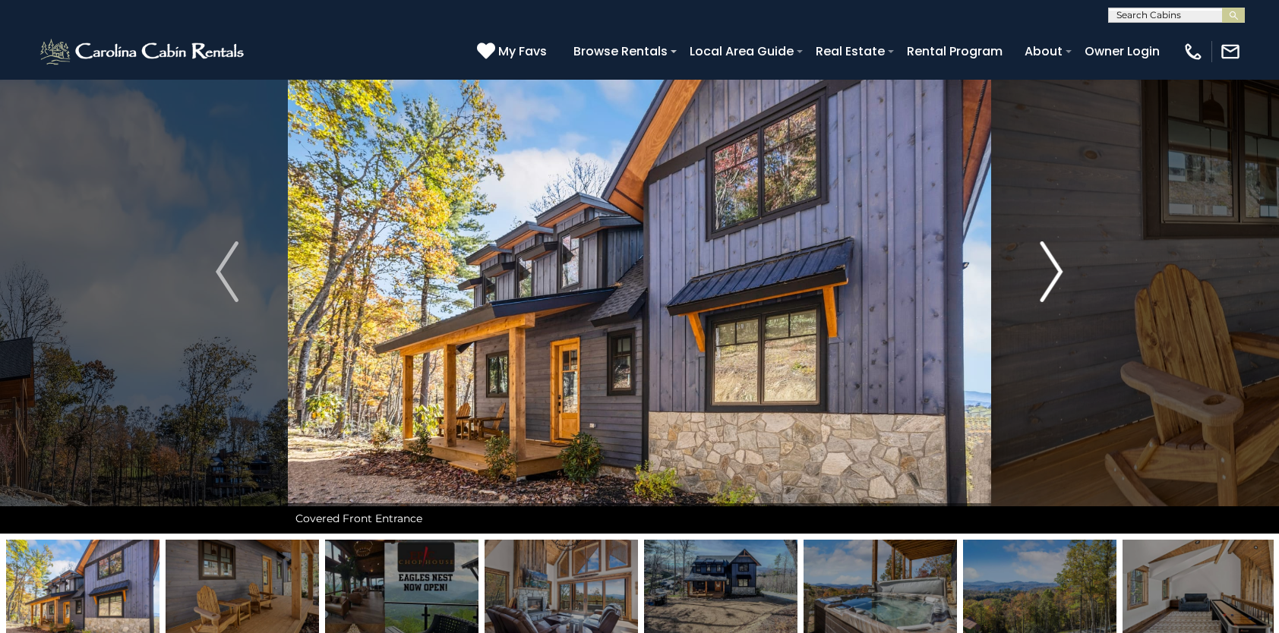
click at [1046, 269] on img "Next" at bounding box center [1051, 271] width 23 height 61
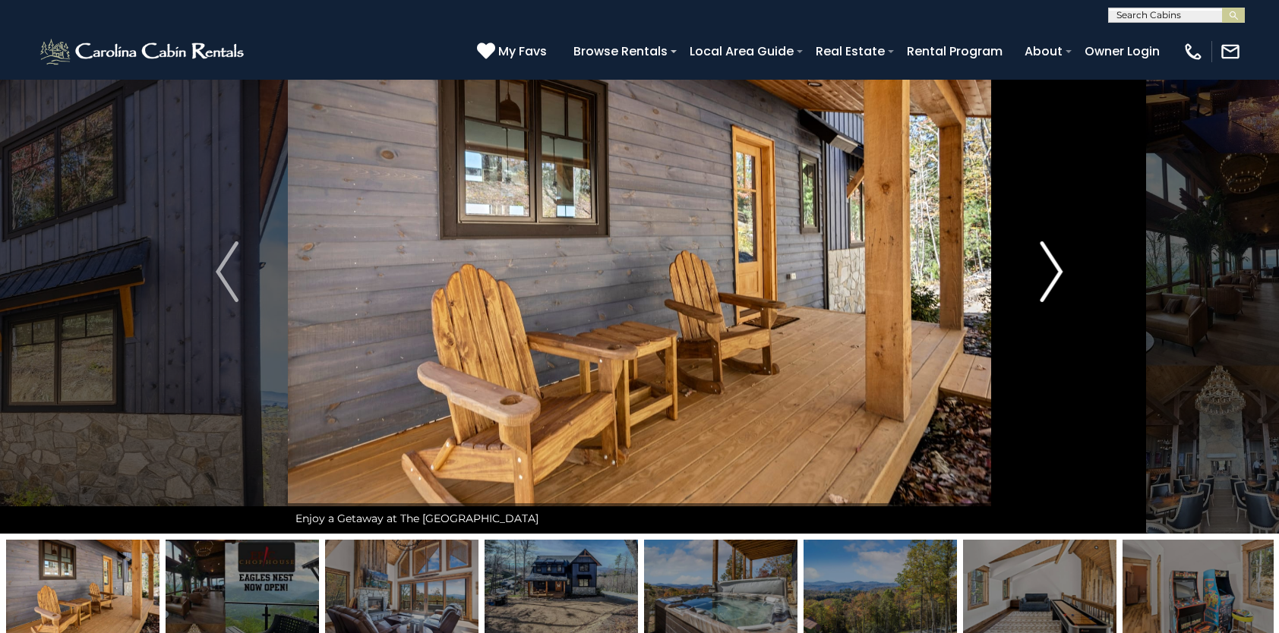
click at [1046, 269] on img "Next" at bounding box center [1051, 271] width 23 height 61
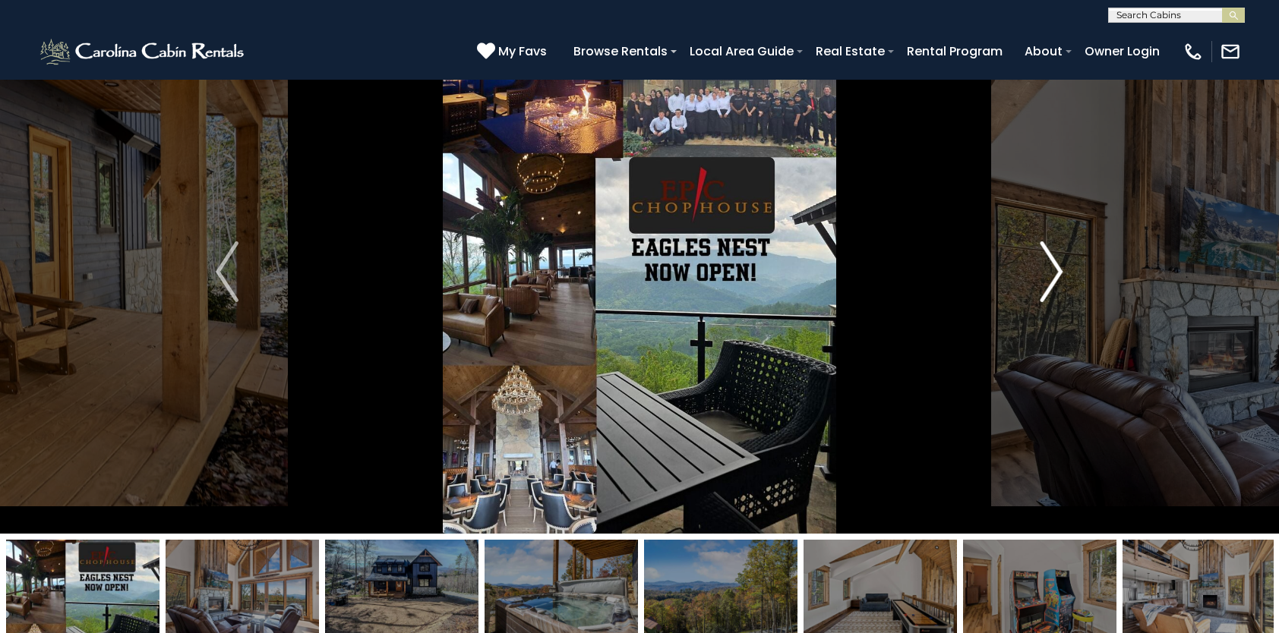
click at [1046, 269] on img "Next" at bounding box center [1051, 271] width 23 height 61
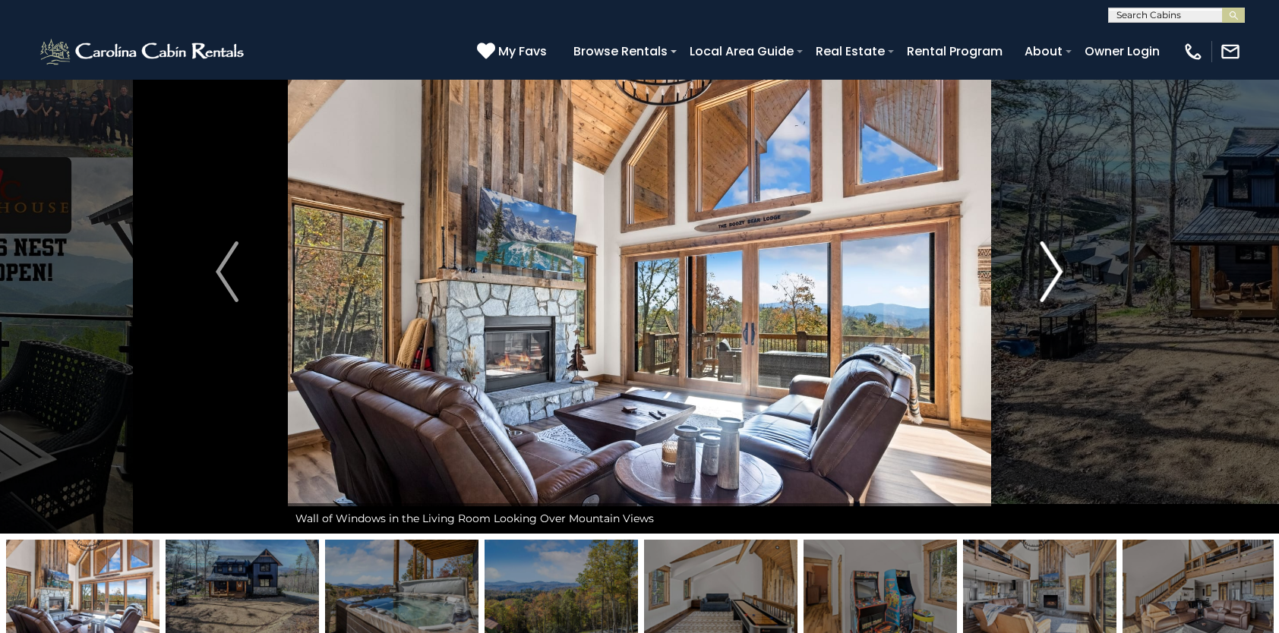
click at [1046, 269] on img "Next" at bounding box center [1051, 271] width 23 height 61
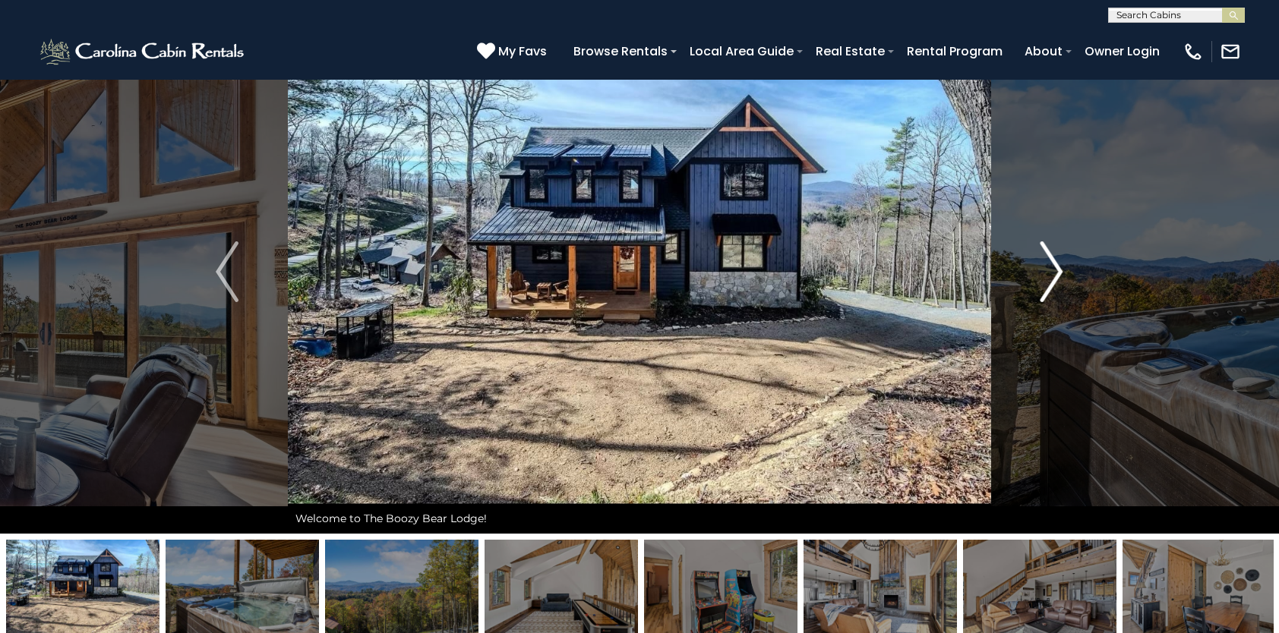
click at [1046, 269] on img "Next" at bounding box center [1051, 271] width 23 height 61
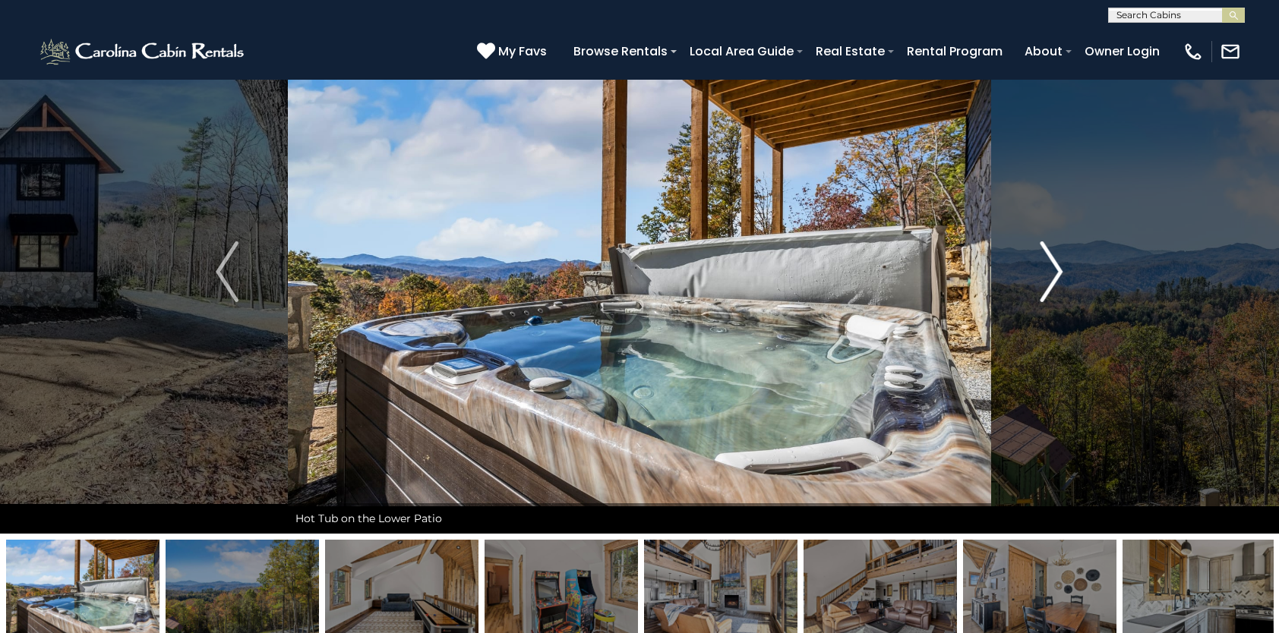
click at [1046, 269] on img "Next" at bounding box center [1051, 271] width 23 height 61
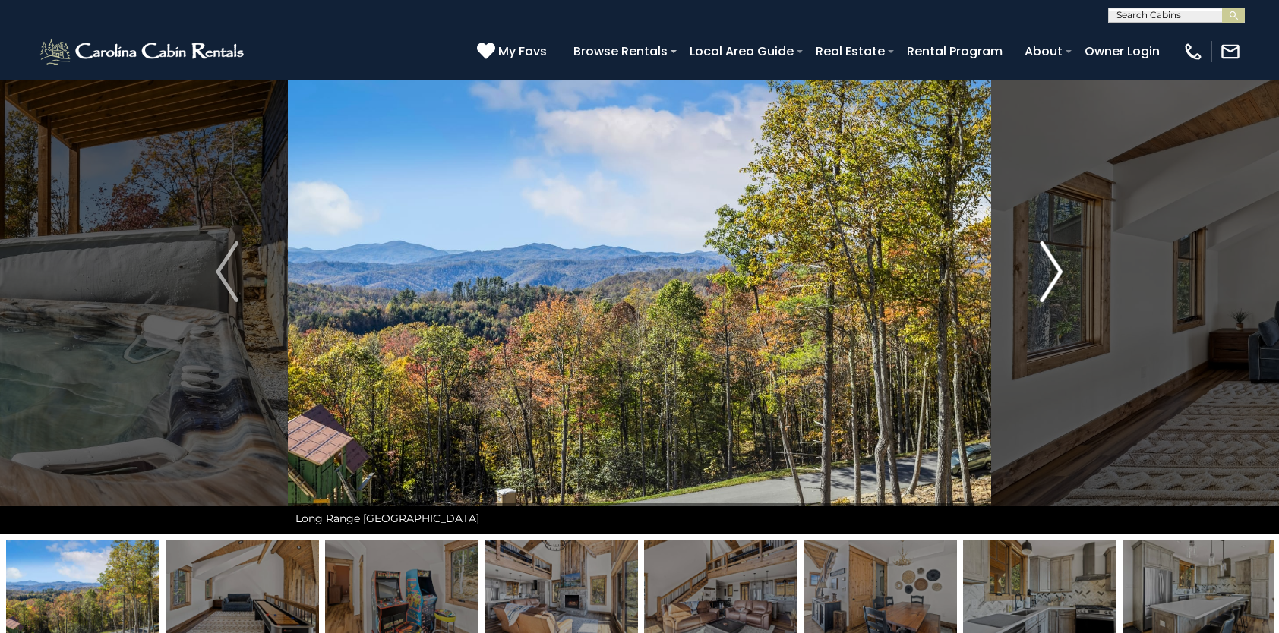
click at [1046, 269] on img "Next" at bounding box center [1051, 271] width 23 height 61
